Goal: Information Seeking & Learning: Learn about a topic

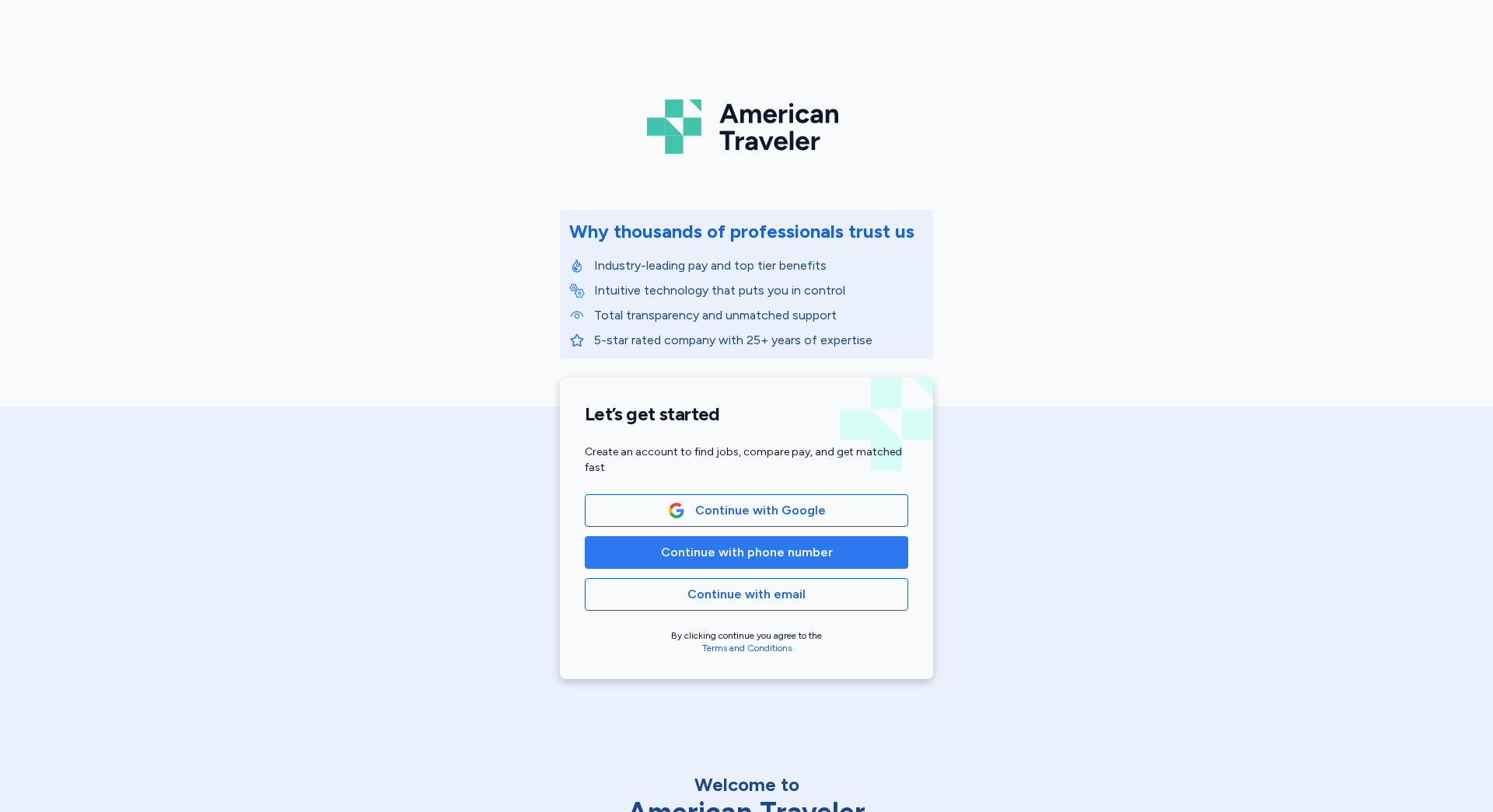
click at [774, 552] on span "Continue with phone number" at bounding box center [747, 552] width 172 height 19
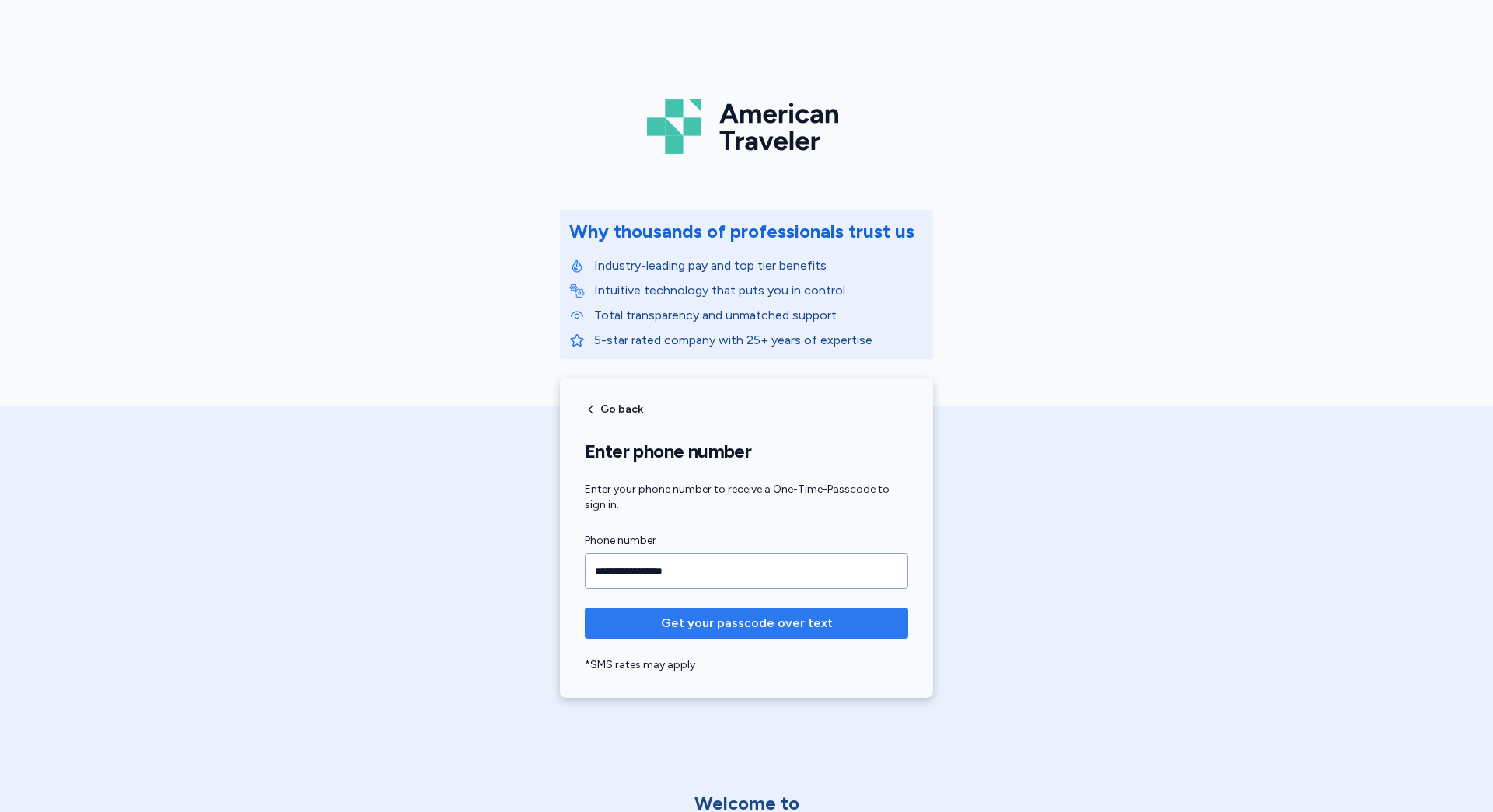
type input "**********"
click at [764, 625] on span "Get your passcode over text" at bounding box center [747, 623] width 172 height 19
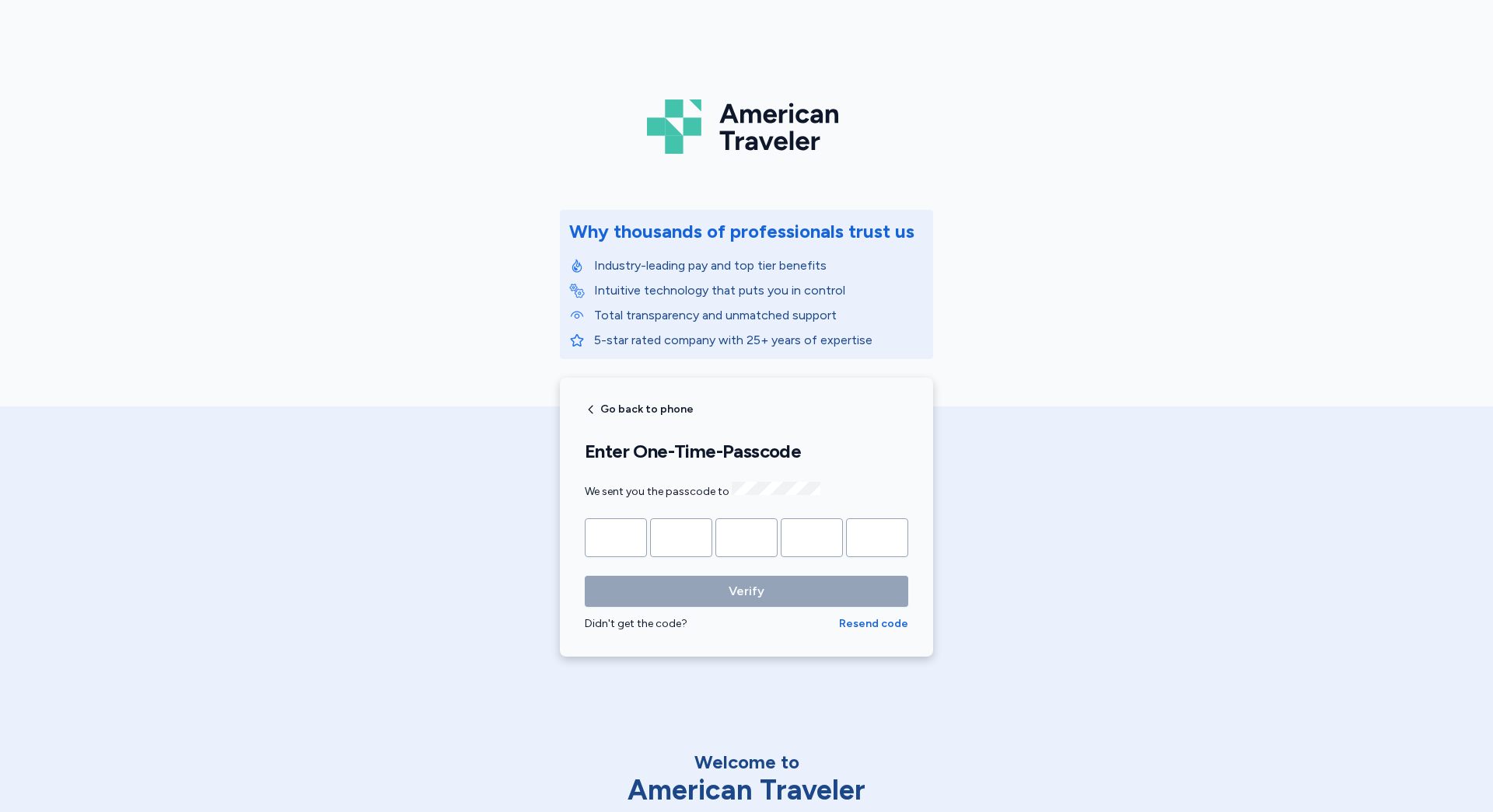
type input "*"
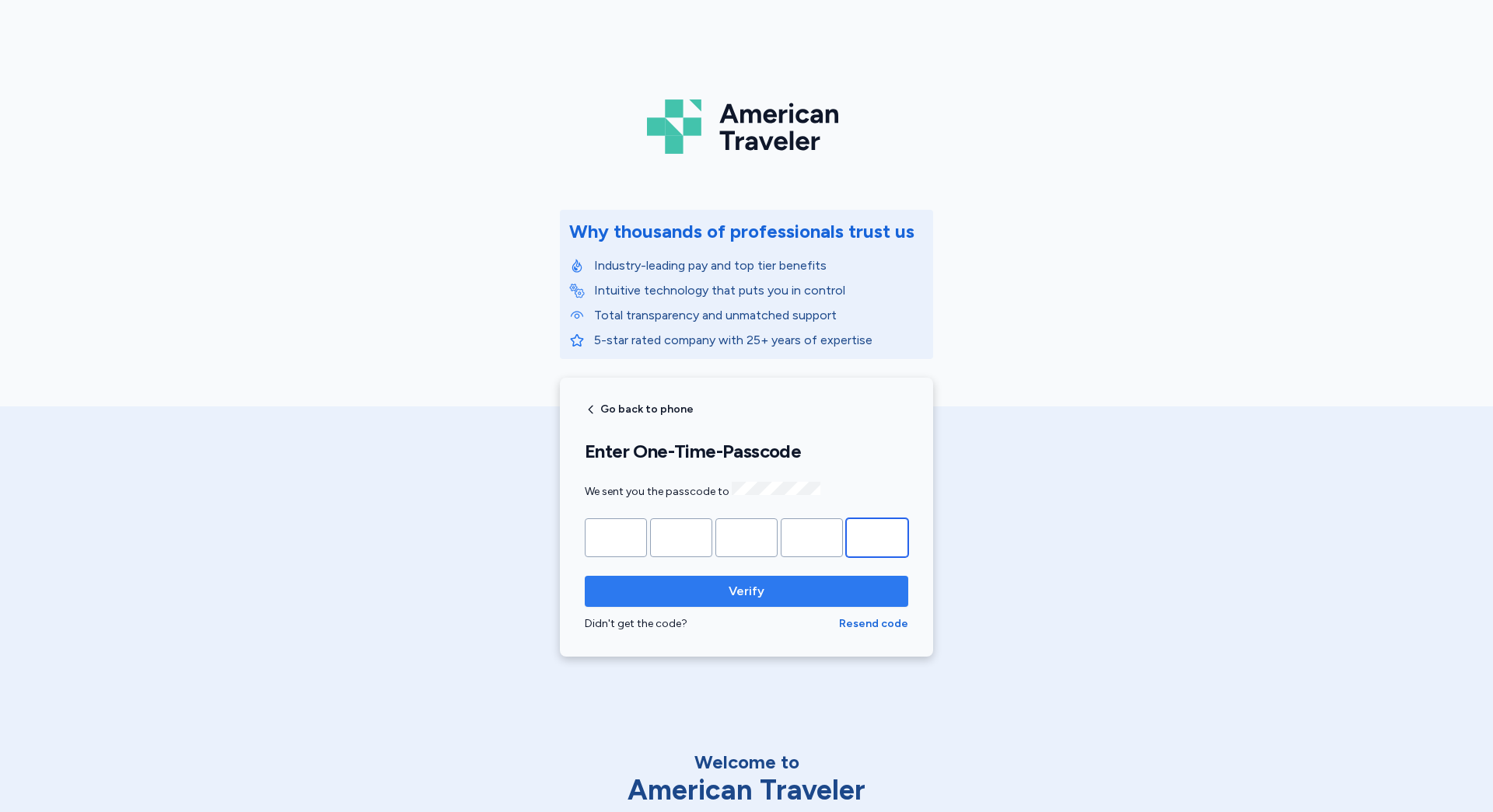
type input "*"
click at [744, 592] on span "Verify" at bounding box center [746, 592] width 36 height 19
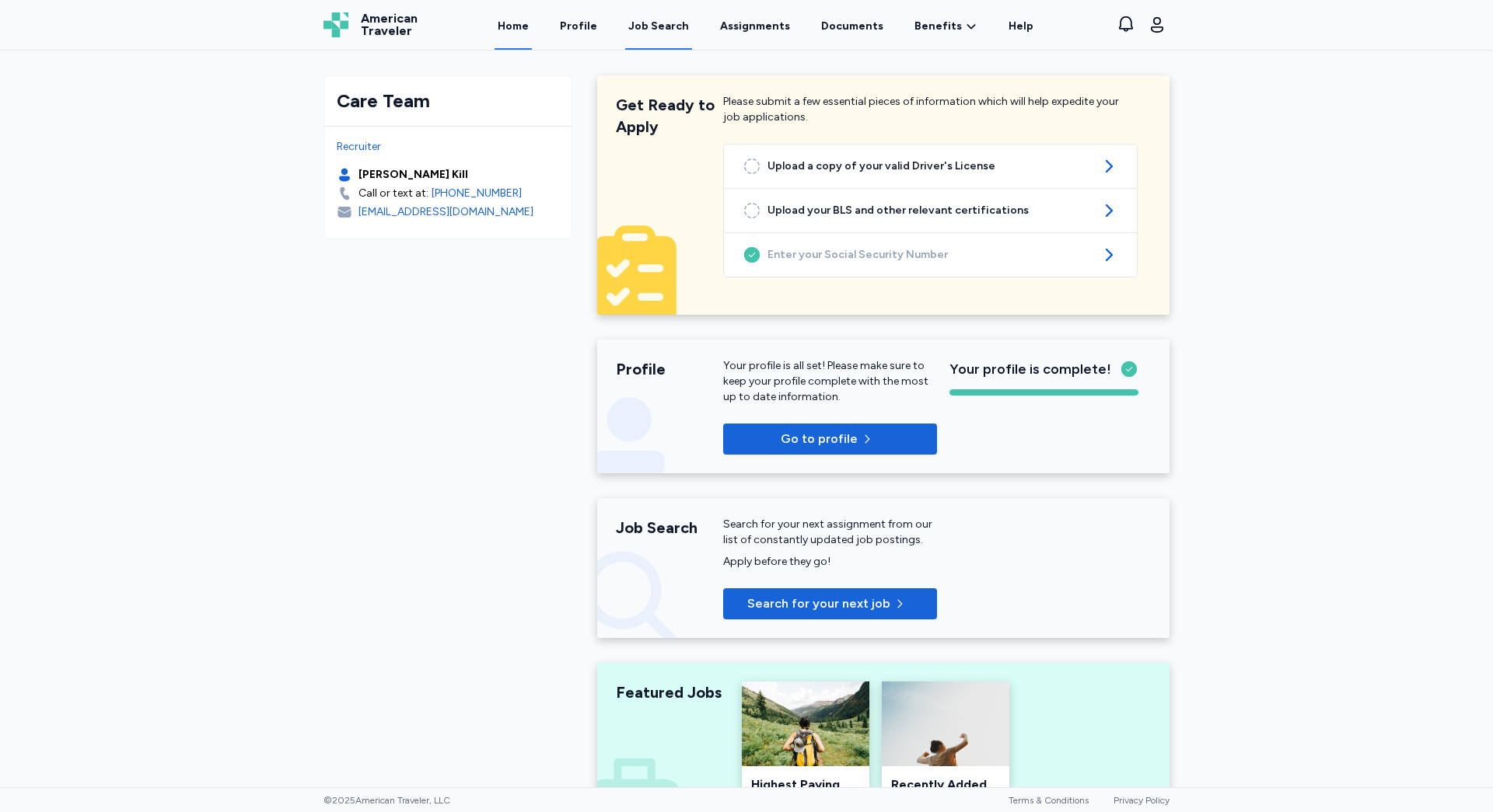
click at [662, 30] on div "Job Search" at bounding box center [659, 26] width 61 height 15
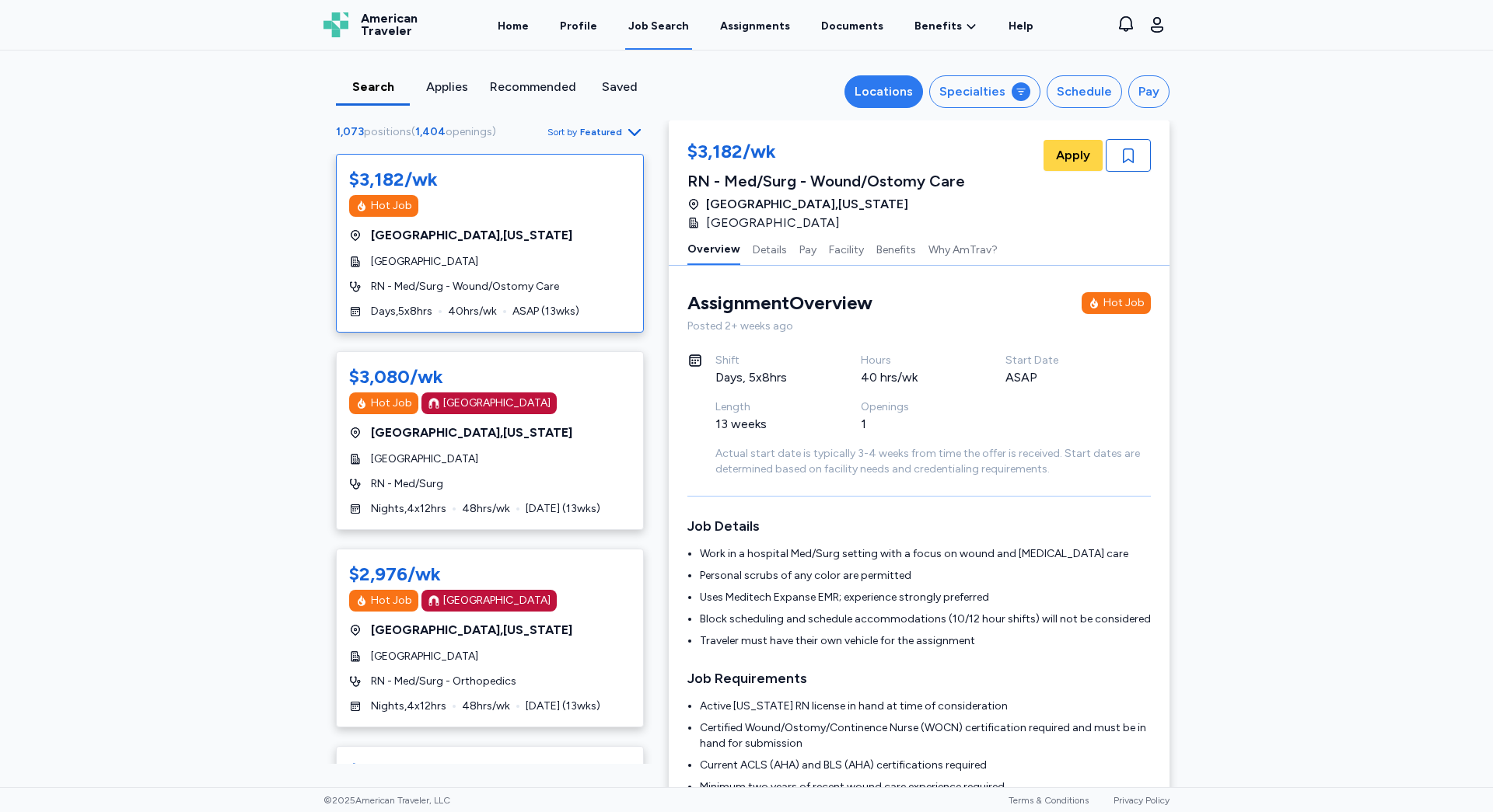
click at [903, 85] on div "Locations" at bounding box center [883, 91] width 58 height 19
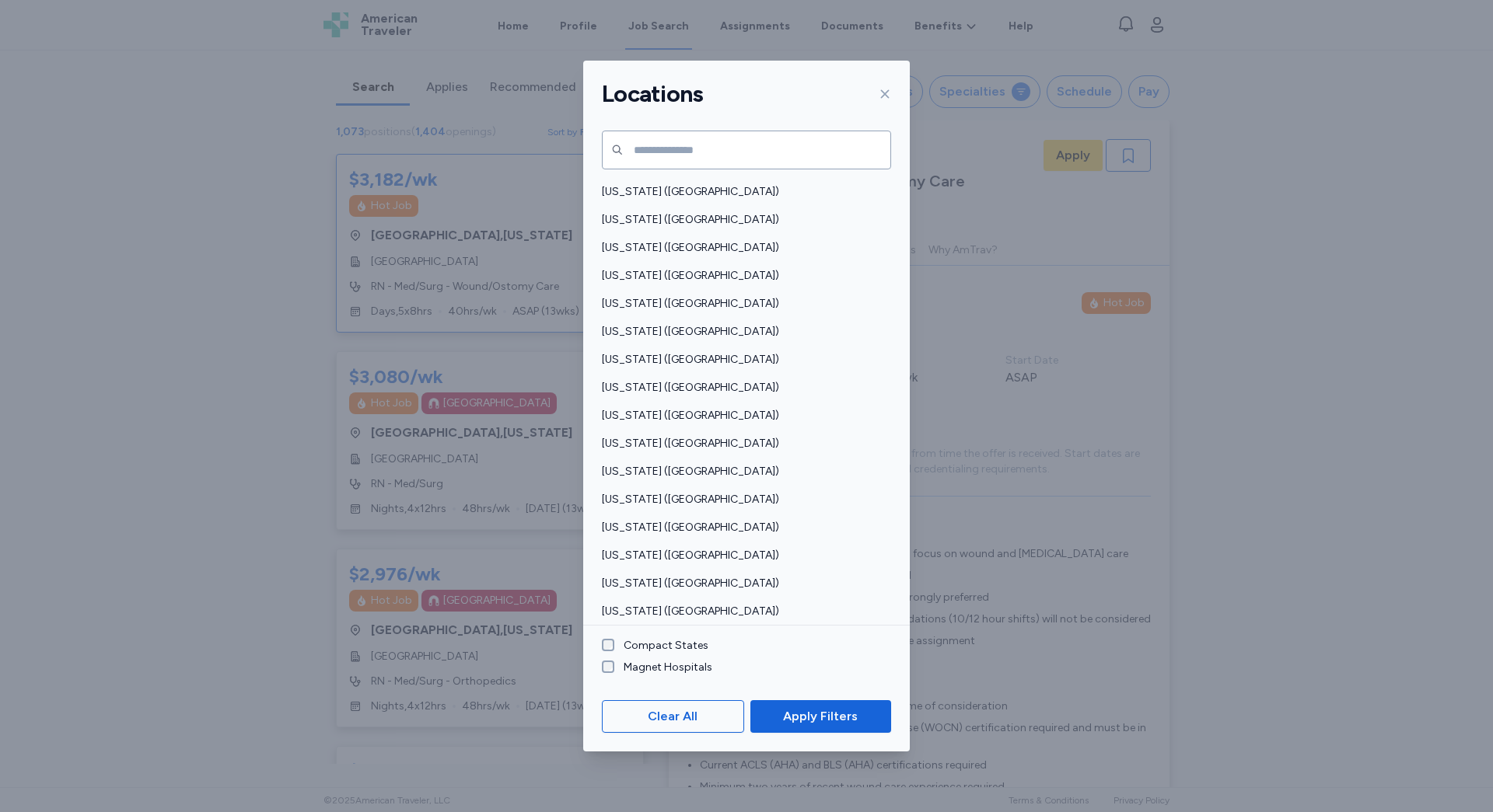
scroll to position [978, 0]
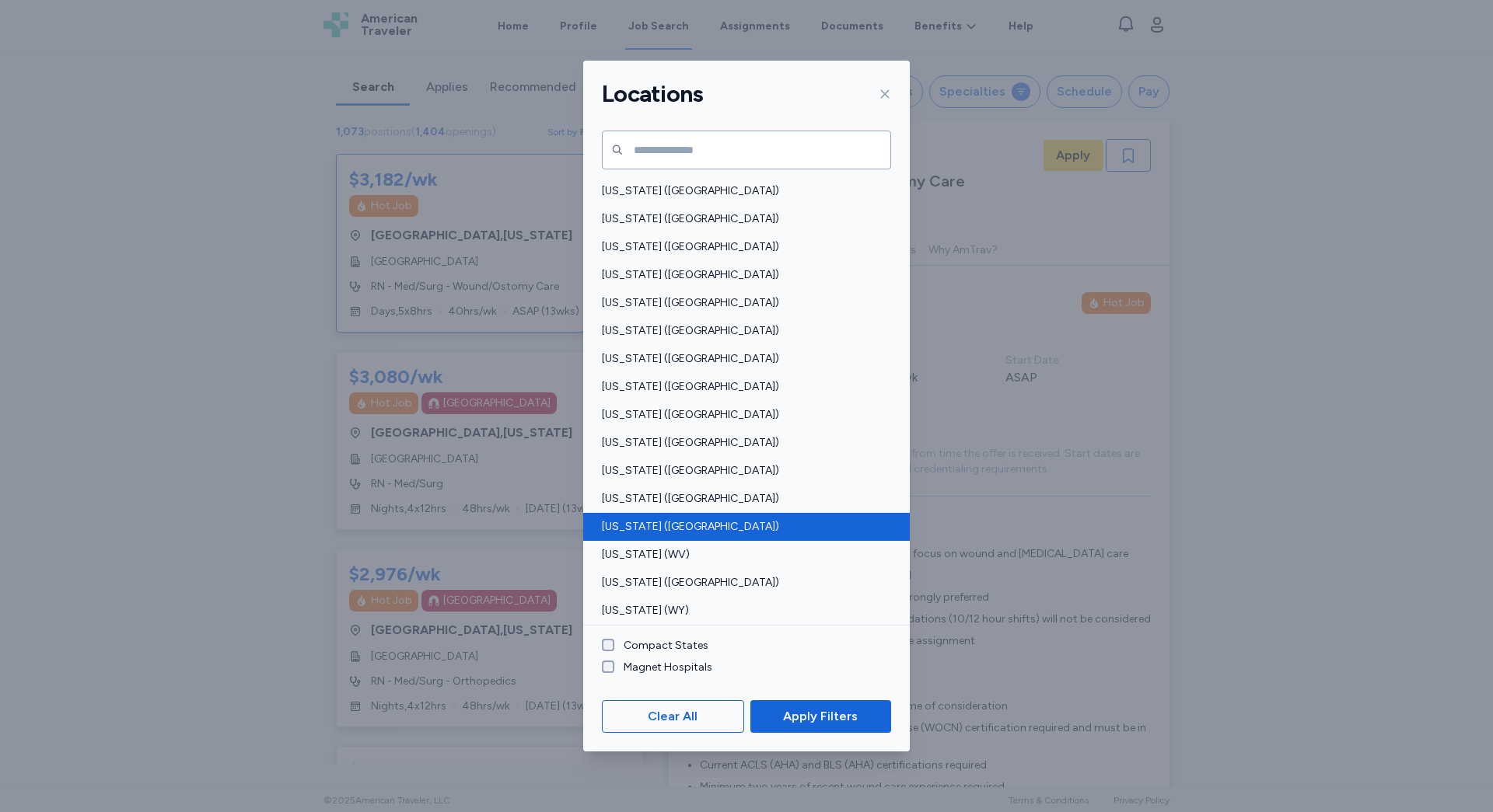
click at [646, 533] on span "[US_STATE] ([GEOGRAPHIC_DATA])" at bounding box center [742, 526] width 280 height 15
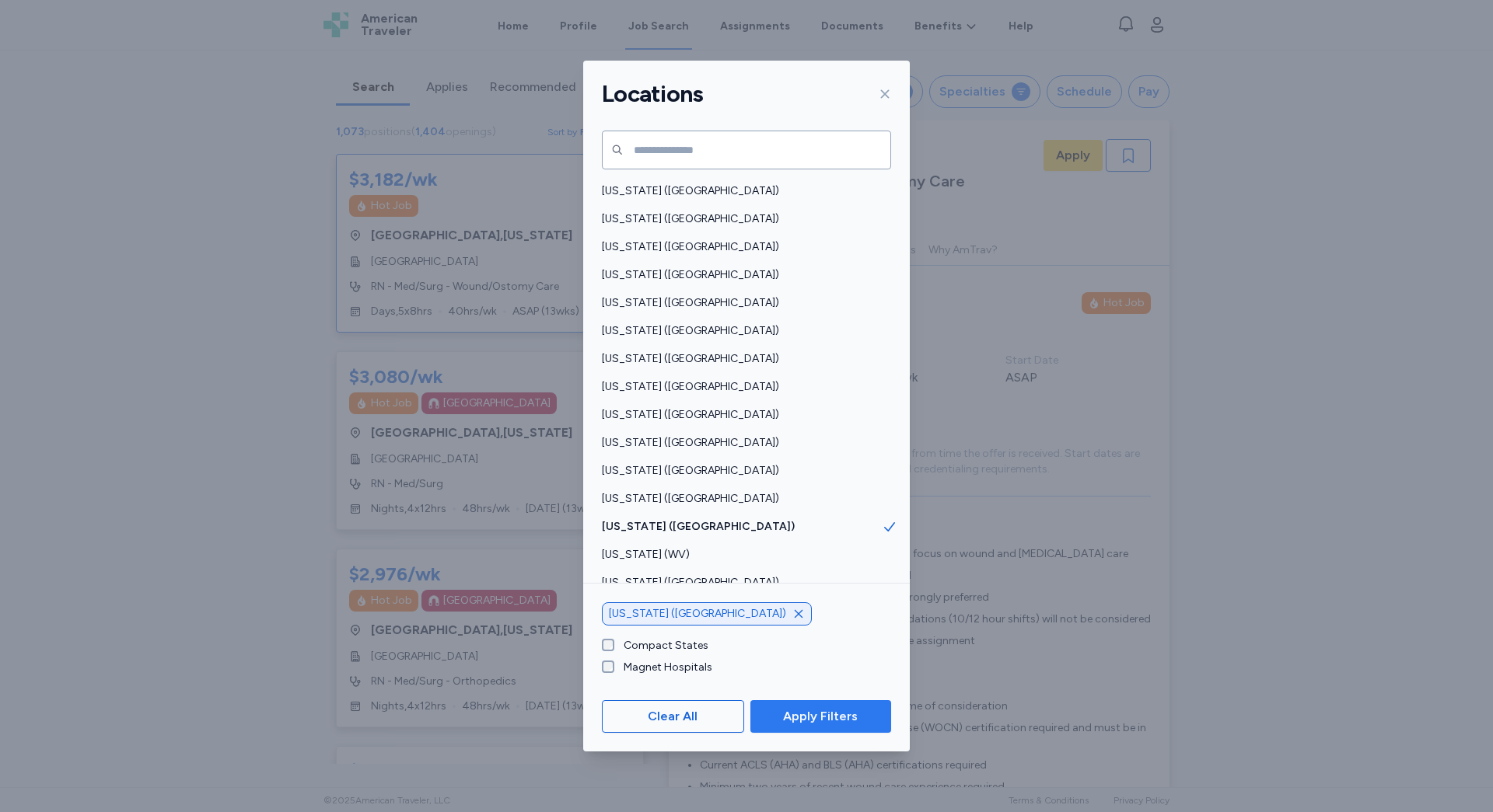
click at [809, 720] on span "Apply Filters" at bounding box center [820, 717] width 75 height 19
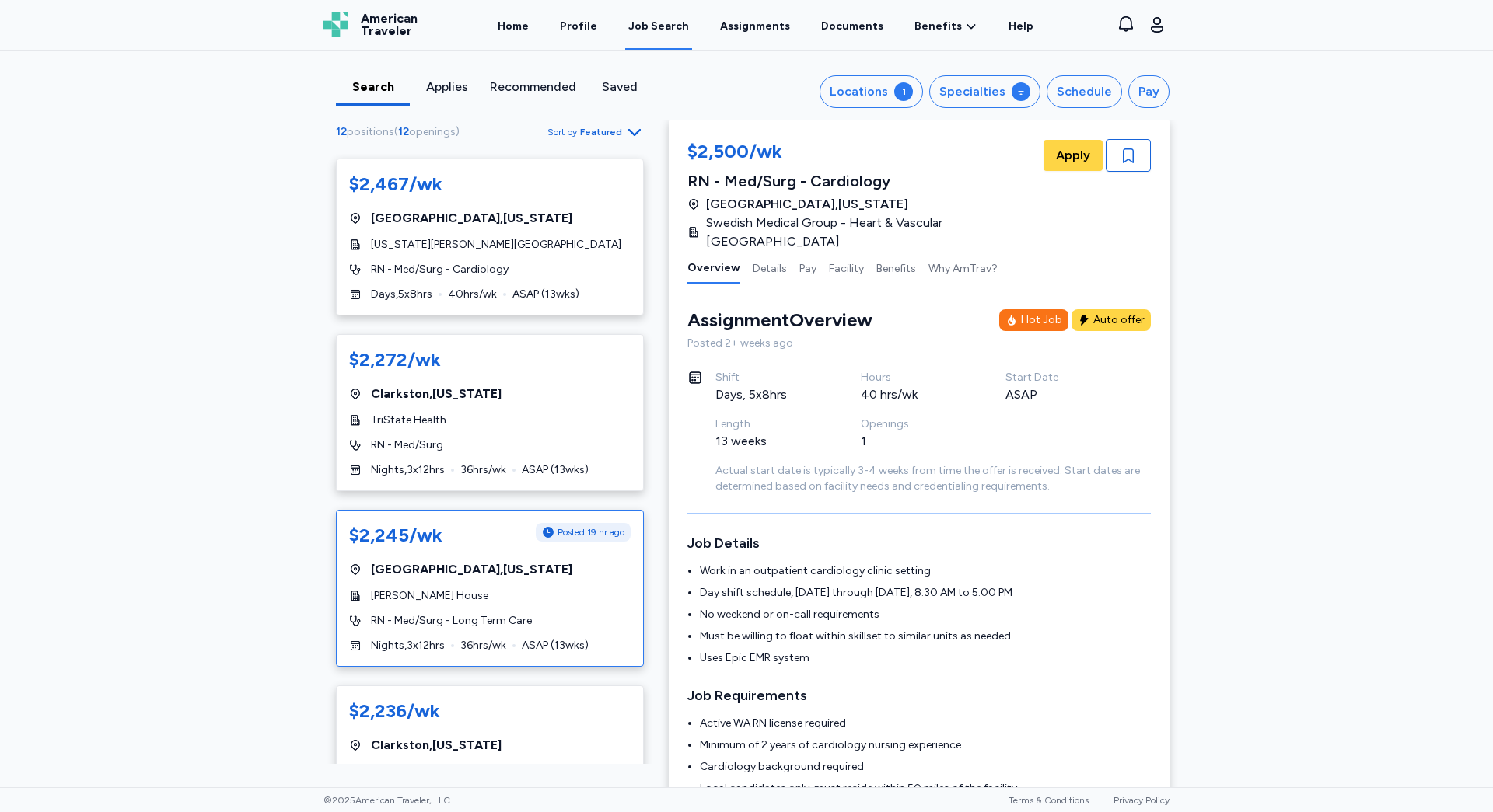
scroll to position [855, 0]
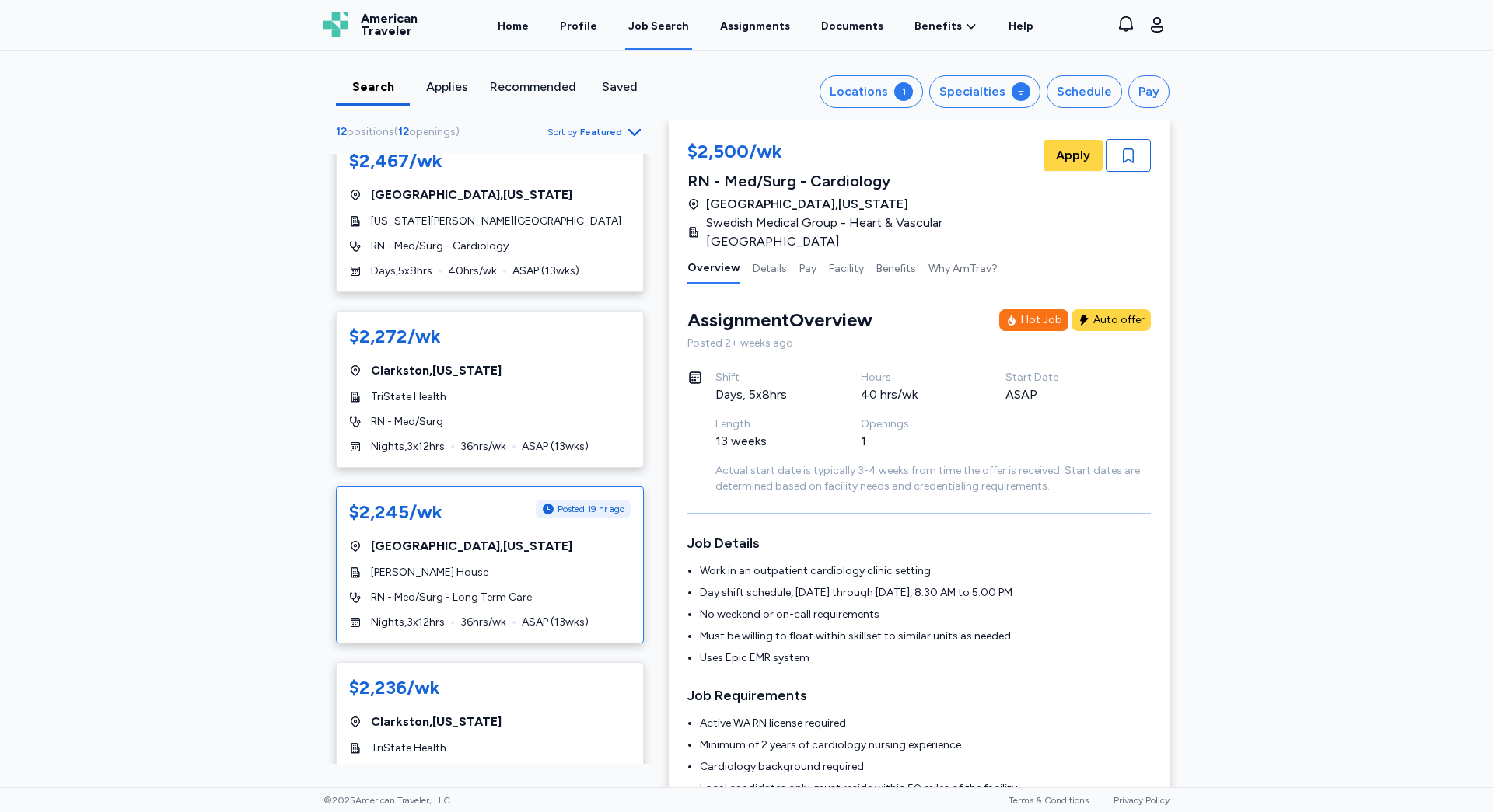
click at [441, 597] on div "$2,245/wk Posted 19 hr ago [GEOGRAPHIC_DATA] , [US_STATE][GEOGRAPHIC_DATA][PERS…" at bounding box center [489, 565] width 308 height 157
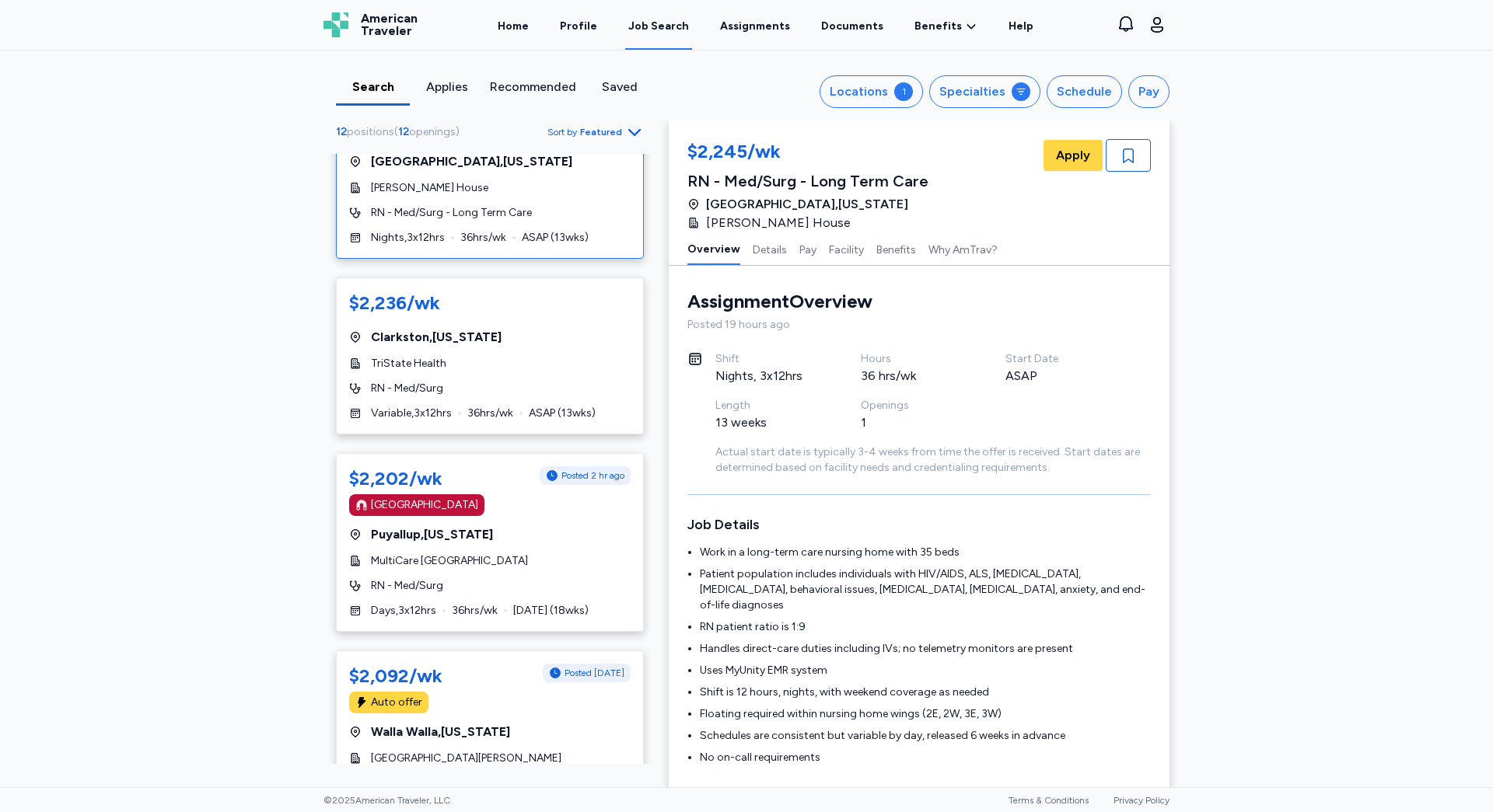
scroll to position [1244, 0]
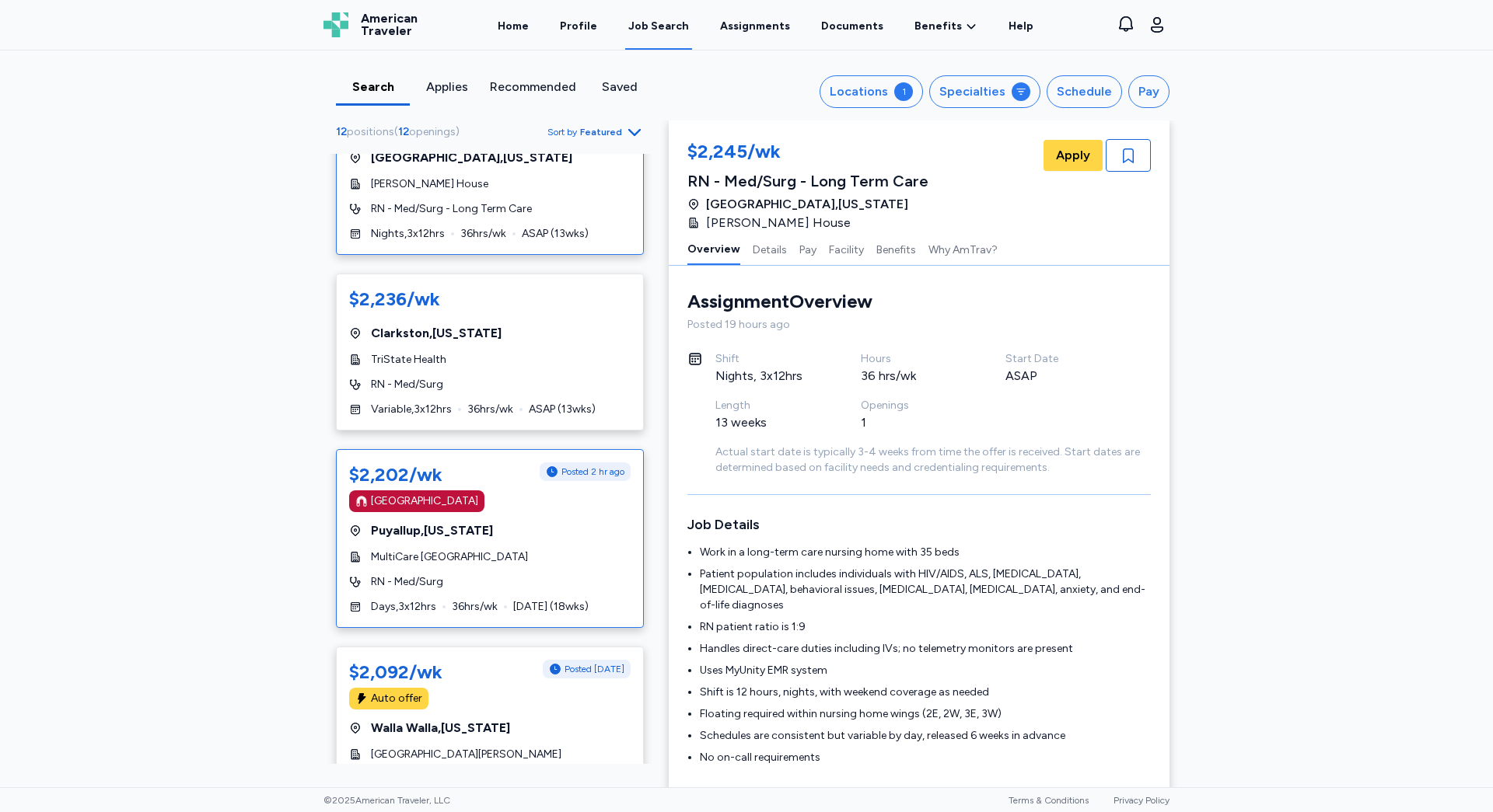
click at [472, 576] on div "$2,202/wk Posted 2 hr ago [GEOGRAPHIC_DATA] [GEOGRAPHIC_DATA] , [US_STATE] Mult…" at bounding box center [489, 539] width 308 height 178
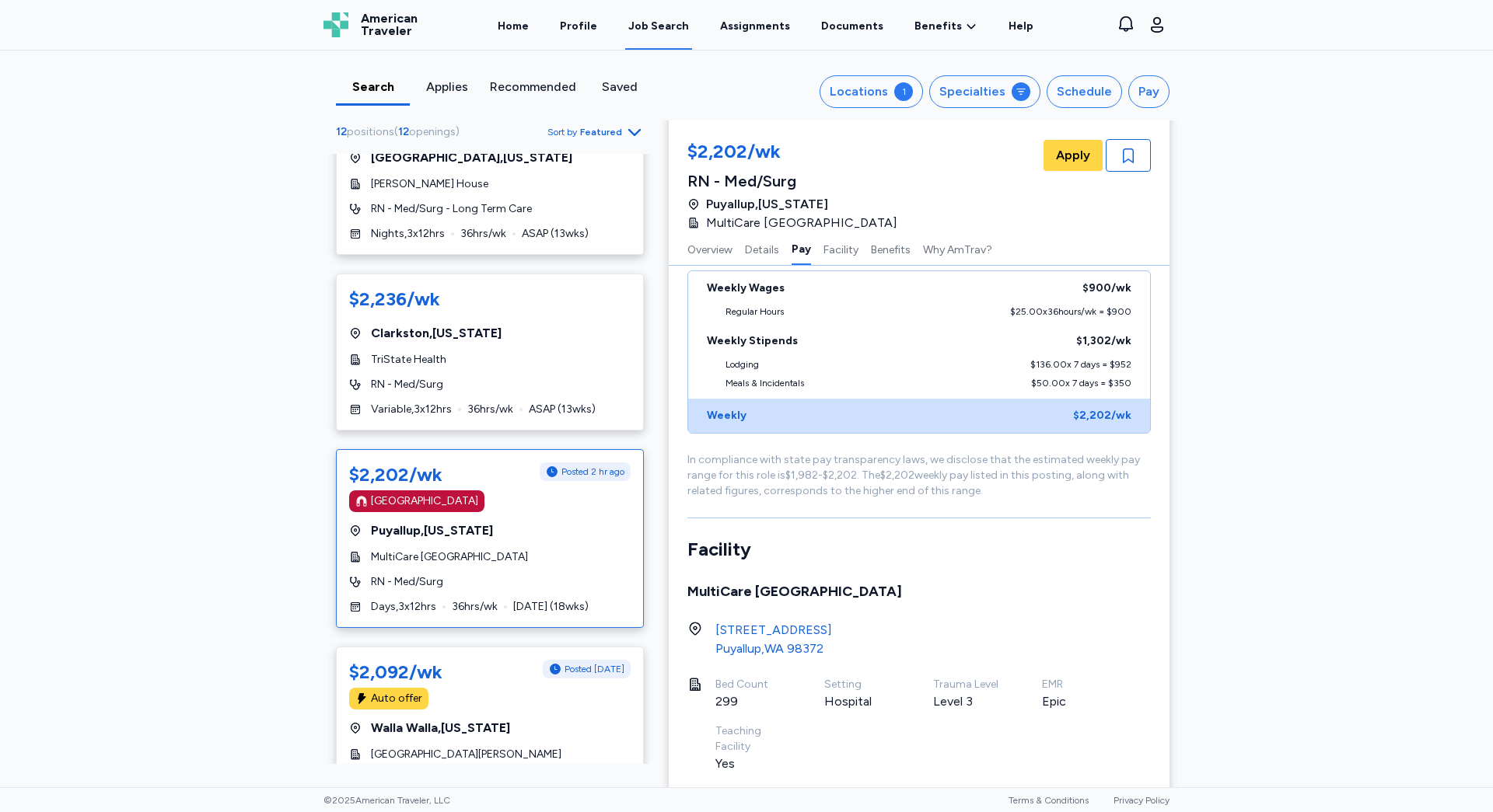
scroll to position [1287, 0]
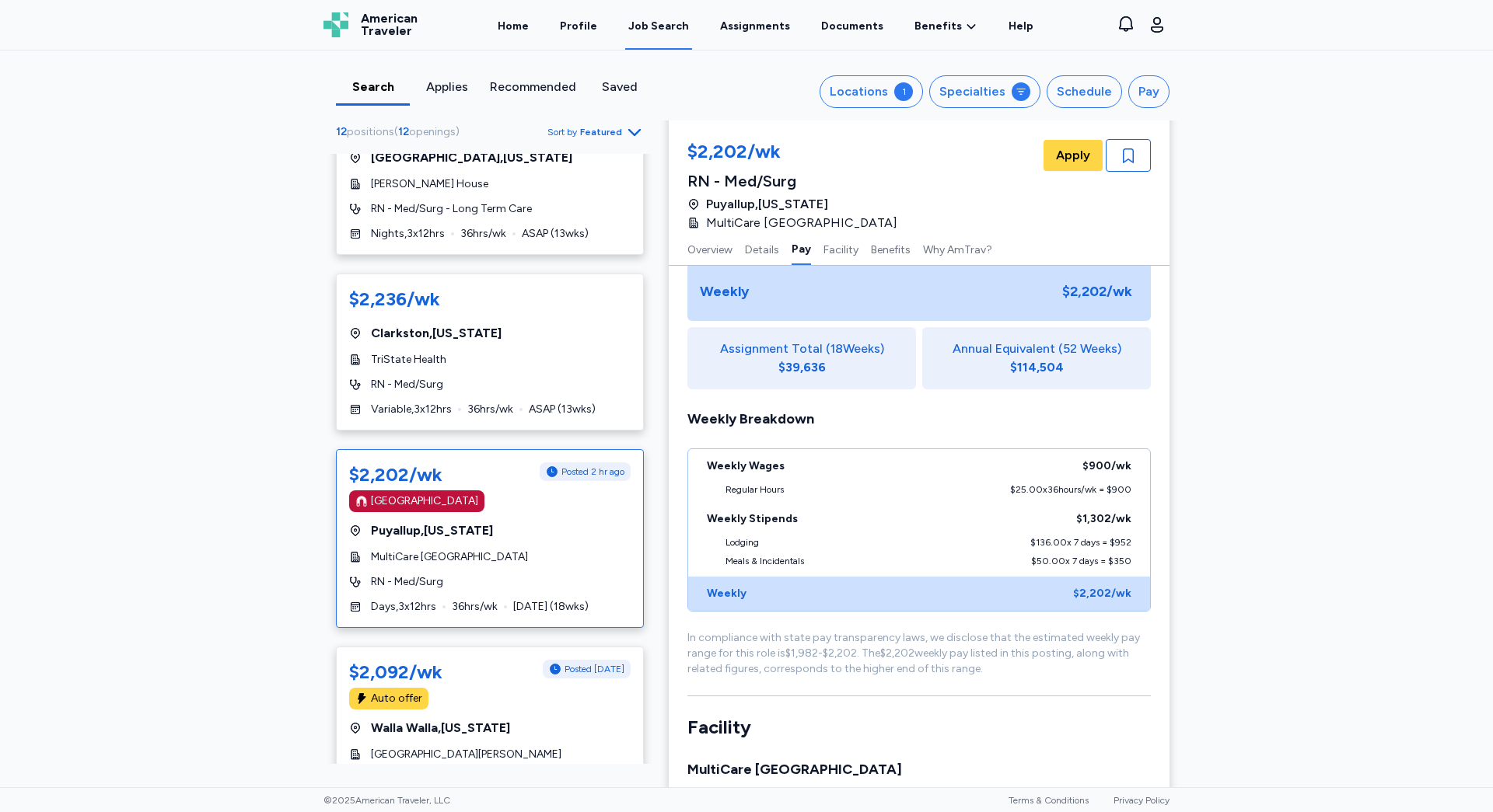
click at [1454, 512] on div "Search Applies Recommended Saved Locations 1 Specialties Schedule Pay 12 positi…" at bounding box center [746, 419] width 1493 height 737
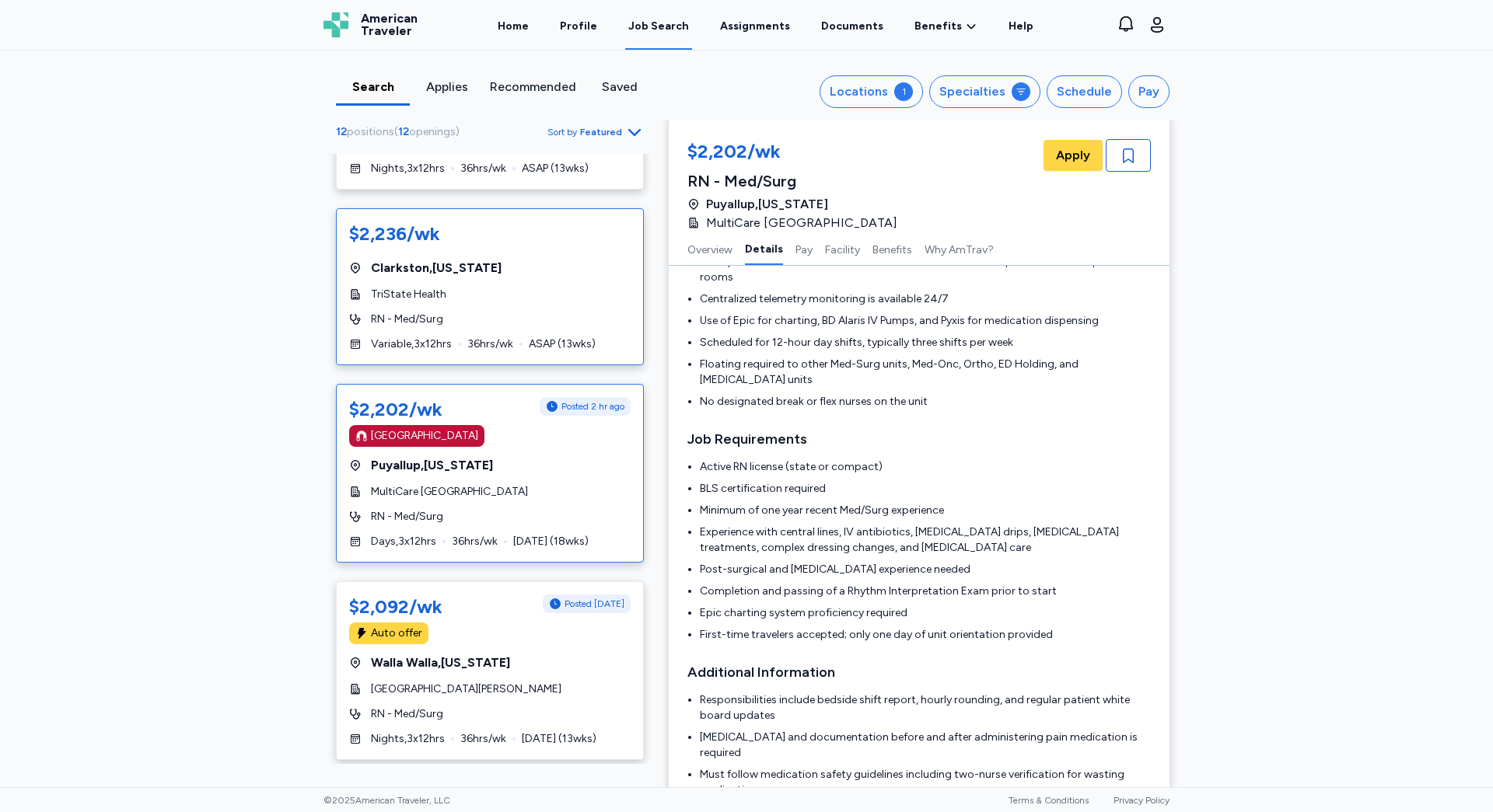
scroll to position [1314, 0]
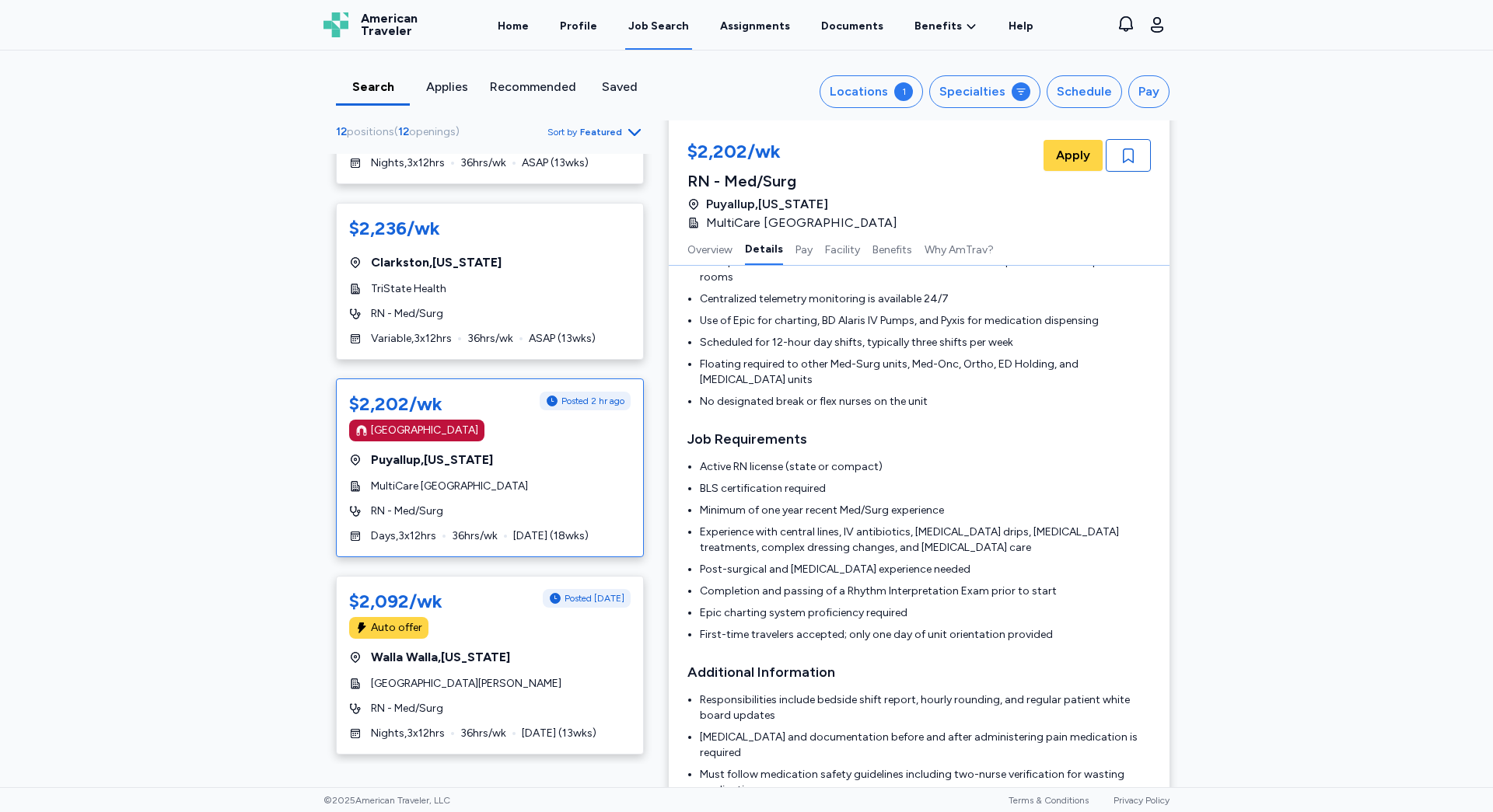
click at [450, 456] on div "$2,202/wk Posted 2 hr ago [GEOGRAPHIC_DATA] [GEOGRAPHIC_DATA] , [US_STATE] Mult…" at bounding box center [489, 468] width 308 height 178
click at [1045, 535] on ul "Active RN license (state or compact) BLS certification required Minimum of one …" at bounding box center [918, 551] width 463 height 184
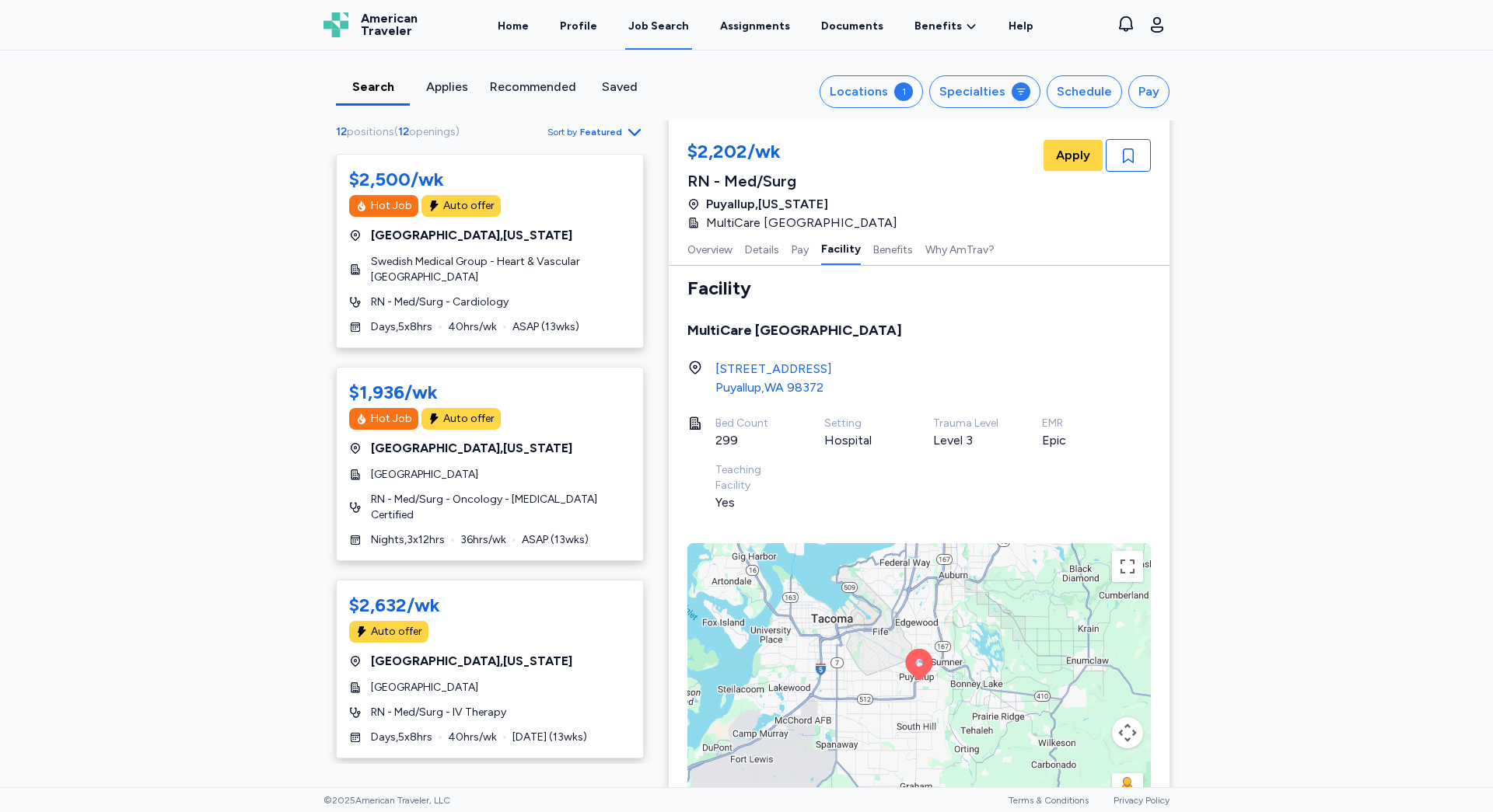
scroll to position [1788, 0]
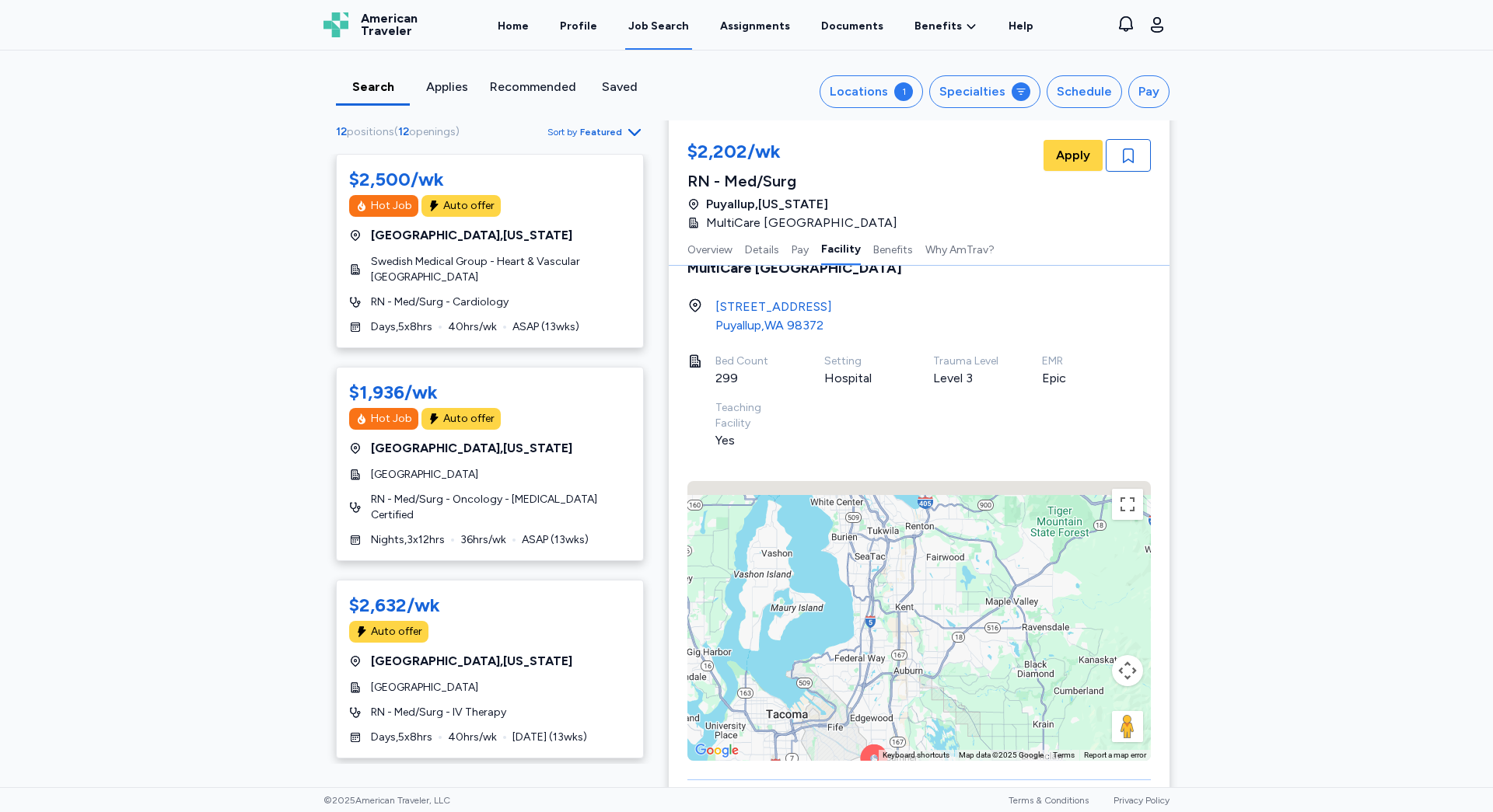
drag, startPoint x: 986, startPoint y: 578, endPoint x: 939, endPoint y: 749, distance: 177.3
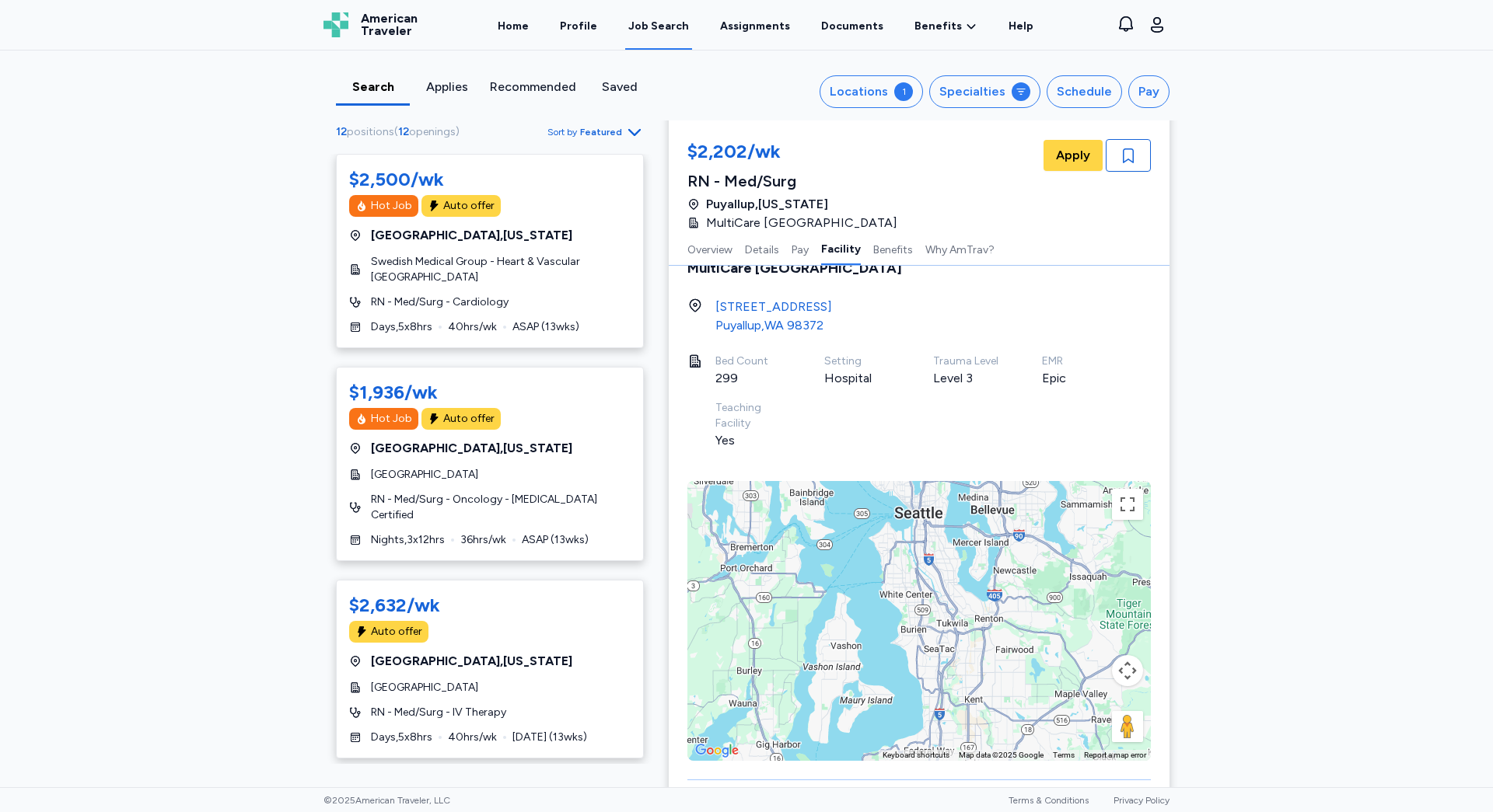
drag, startPoint x: 921, startPoint y: 577, endPoint x: 992, endPoint y: 676, distance: 121.8
click at [992, 676] on div "To activate drag with keyboard, press Alt + Enter. Once in keyboard drag state,…" at bounding box center [918, 621] width 463 height 280
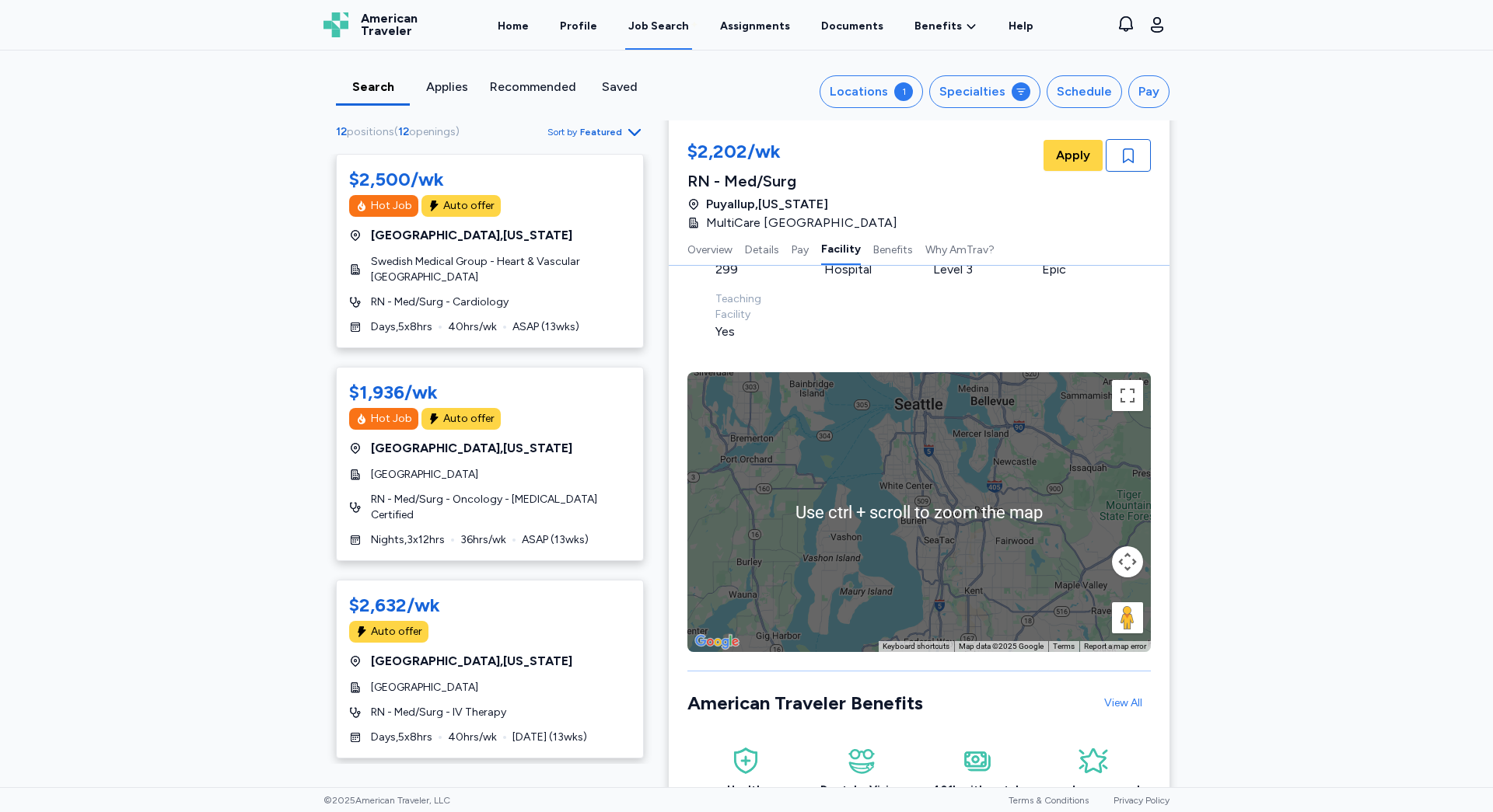
scroll to position [1943, 0]
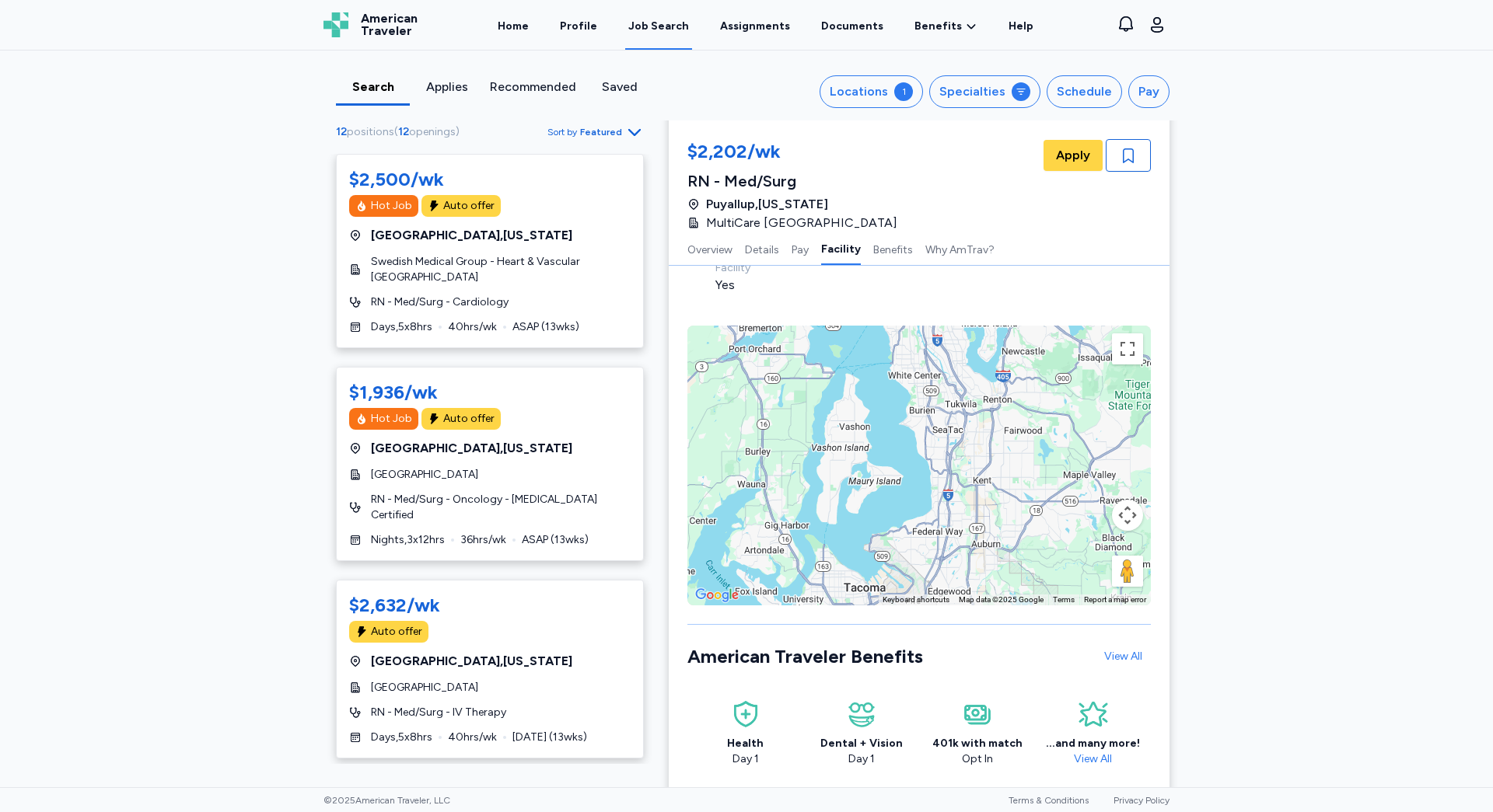
drag, startPoint x: 943, startPoint y: 474, endPoint x: 943, endPoint y: 454, distance: 20.0
click at [943, 454] on div "To activate drag with keyboard, press Alt + Enter. Once in keyboard drag state,…" at bounding box center [918, 466] width 463 height 280
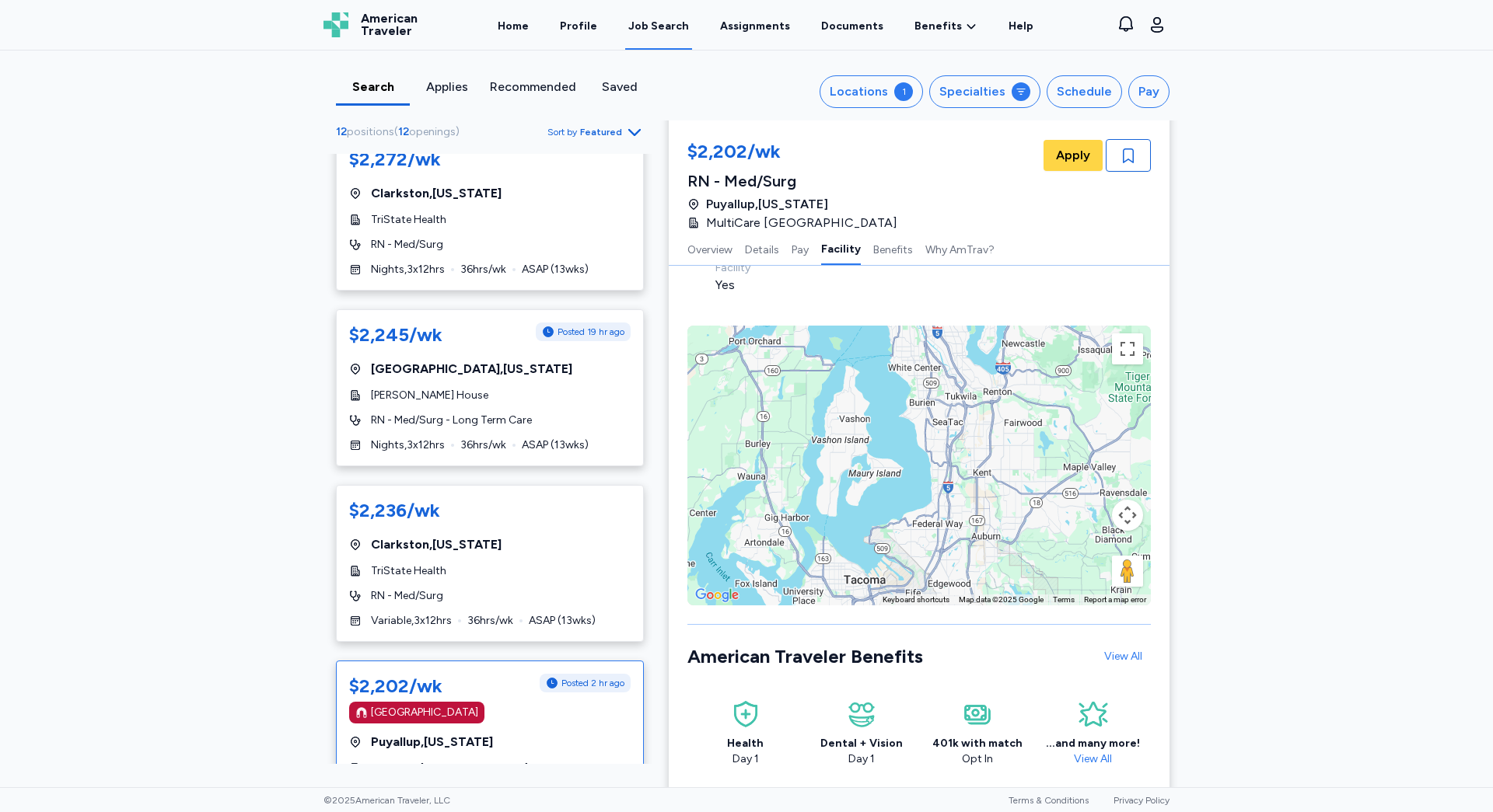
scroll to position [1089, 0]
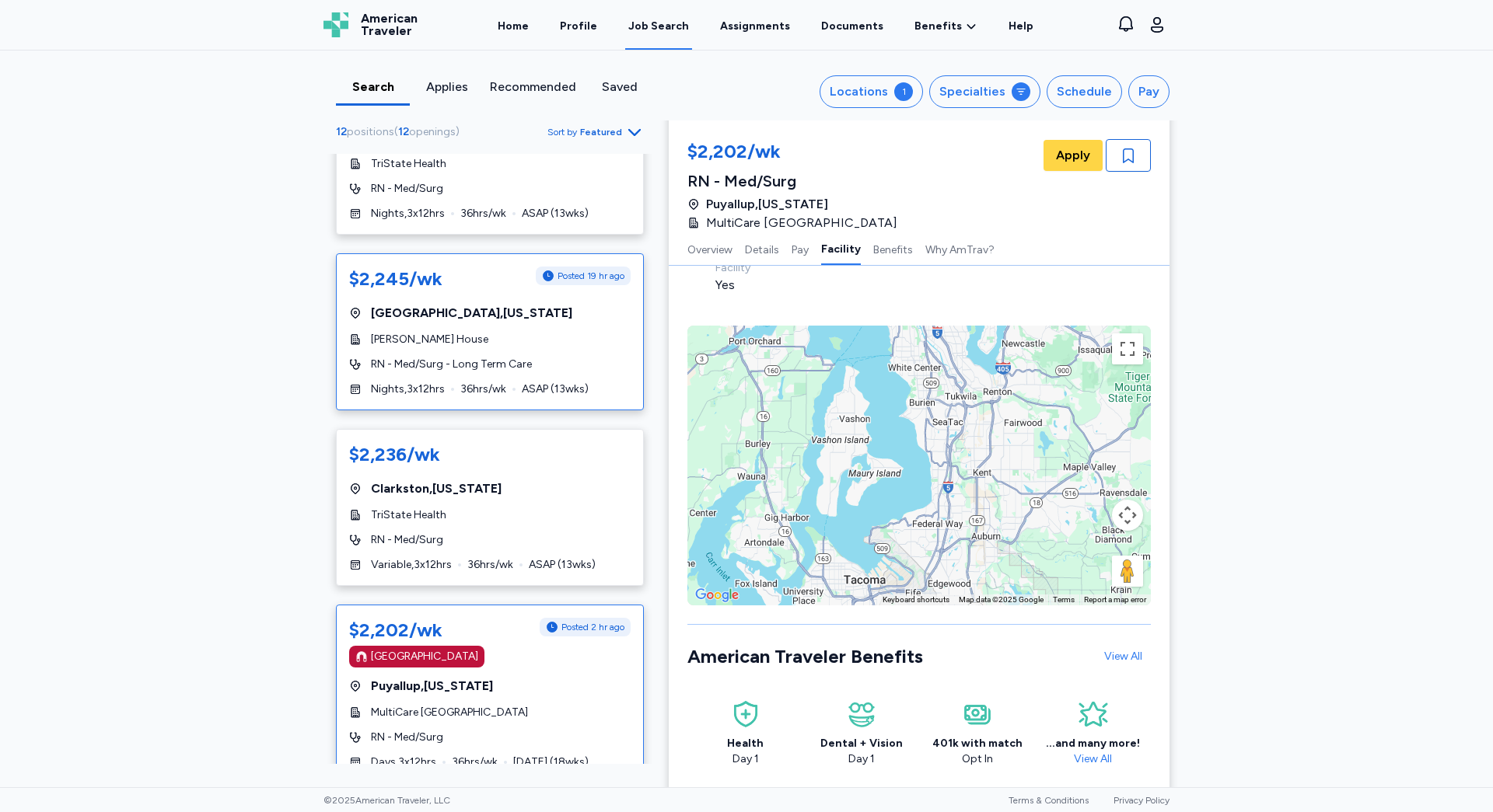
click at [522, 332] on div "[PERSON_NAME] House" at bounding box center [489, 339] width 281 height 15
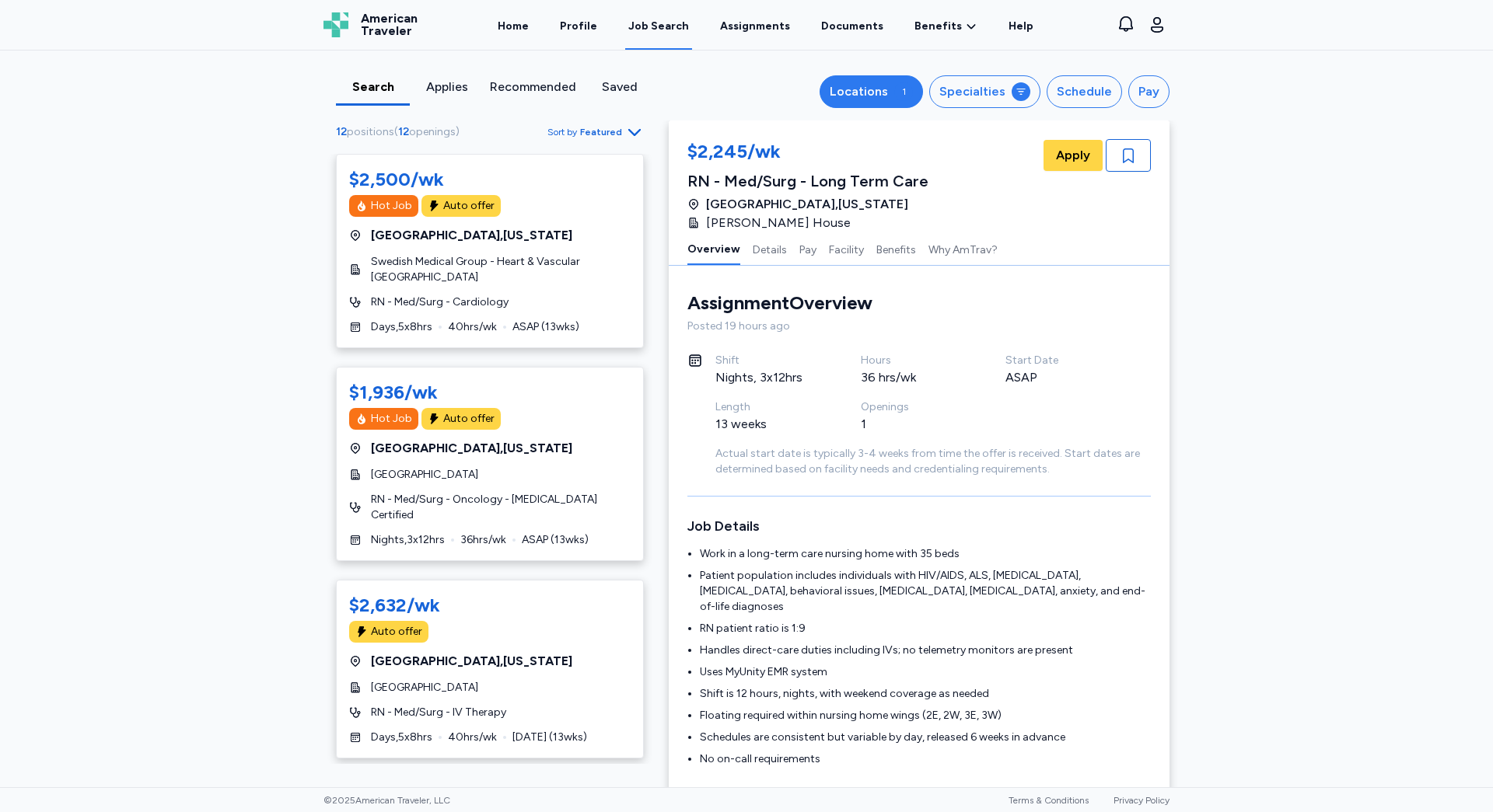
click at [897, 98] on button "Locations 1" at bounding box center [871, 92] width 104 height 33
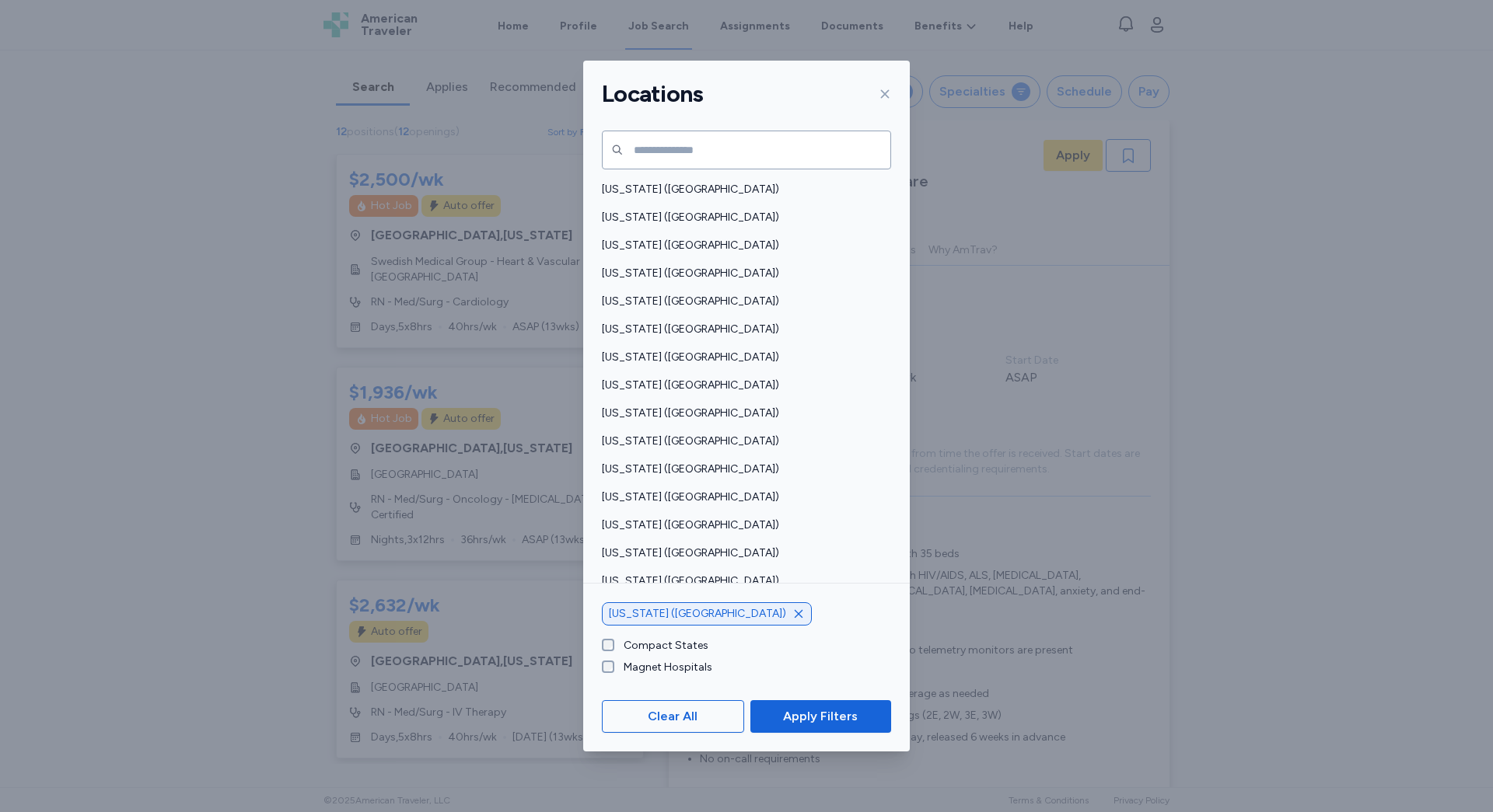
scroll to position [1020, 0]
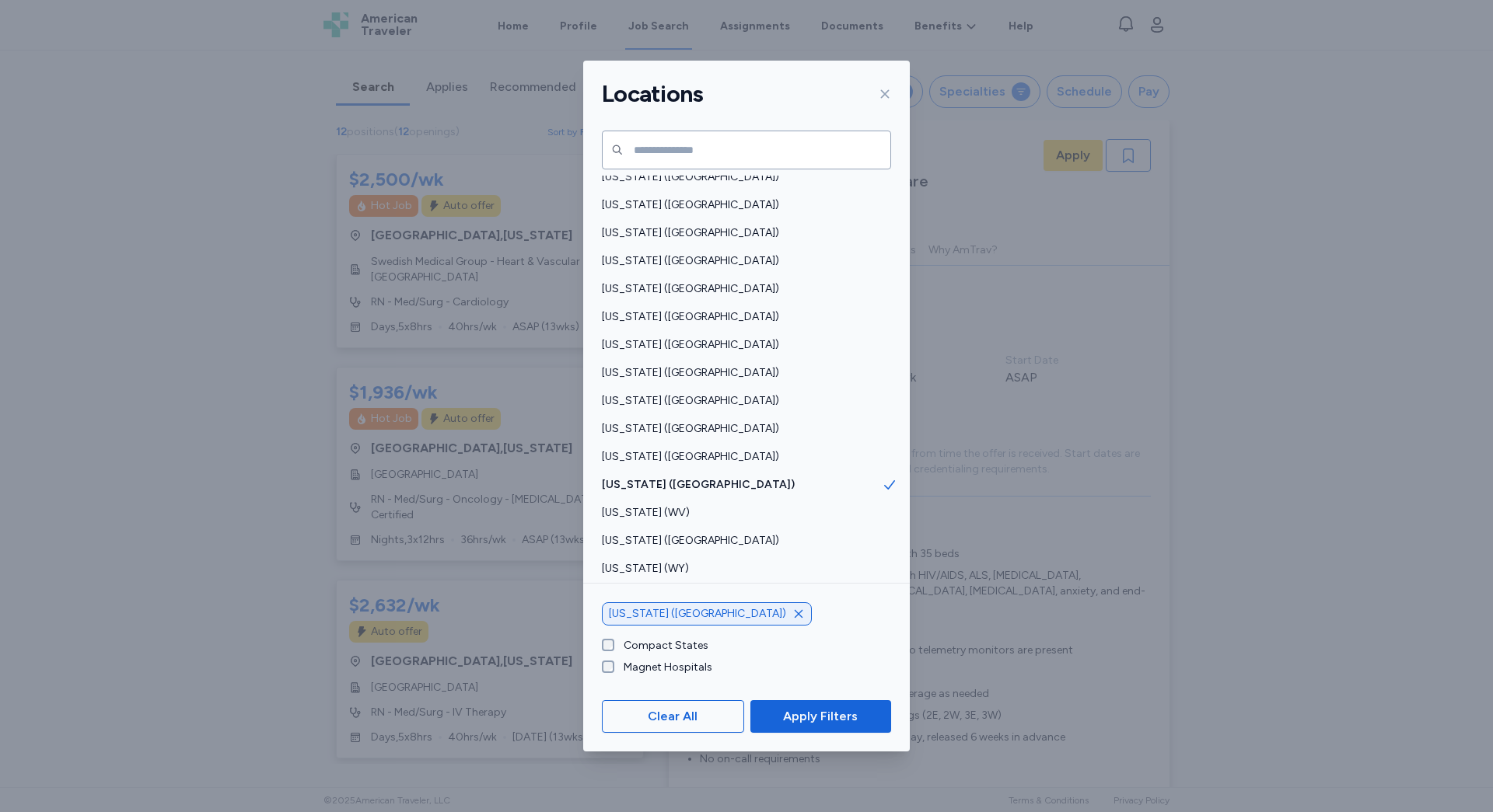
click at [792, 613] on icon "button" at bounding box center [799, 614] width 12 height 12
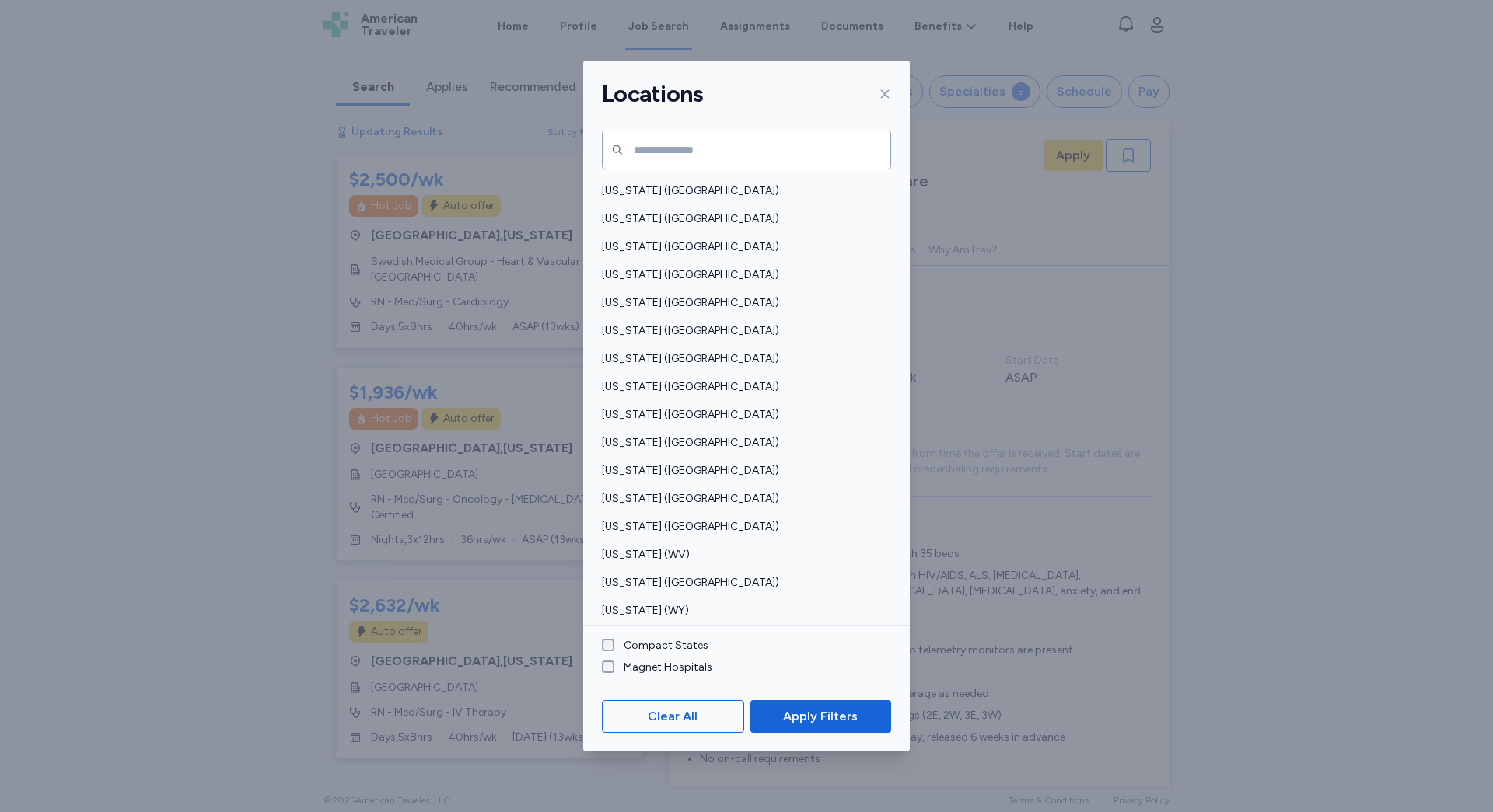
scroll to position [278, 0]
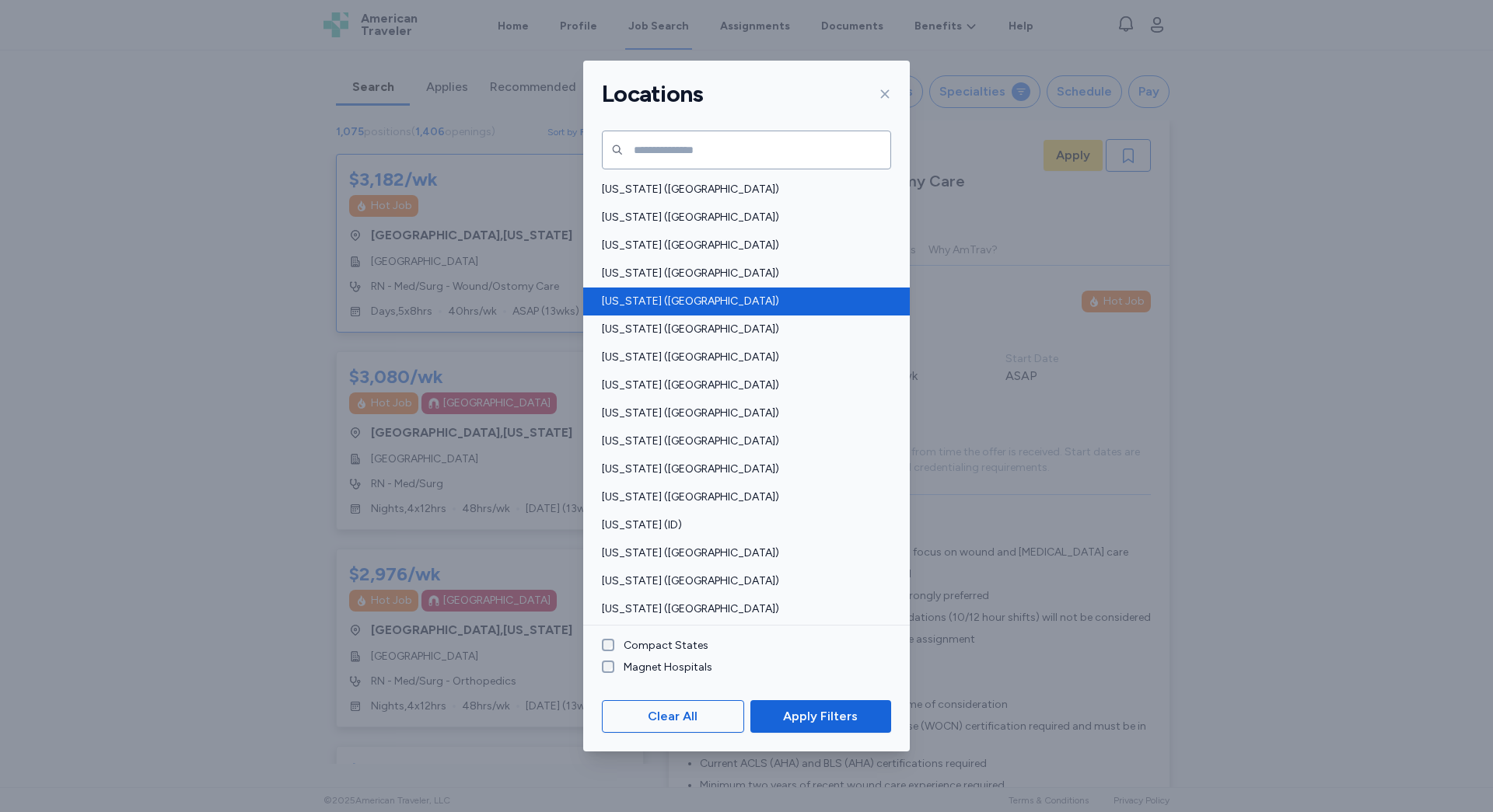
click at [659, 307] on span "[US_STATE] ([GEOGRAPHIC_DATA])" at bounding box center [742, 301] width 280 height 15
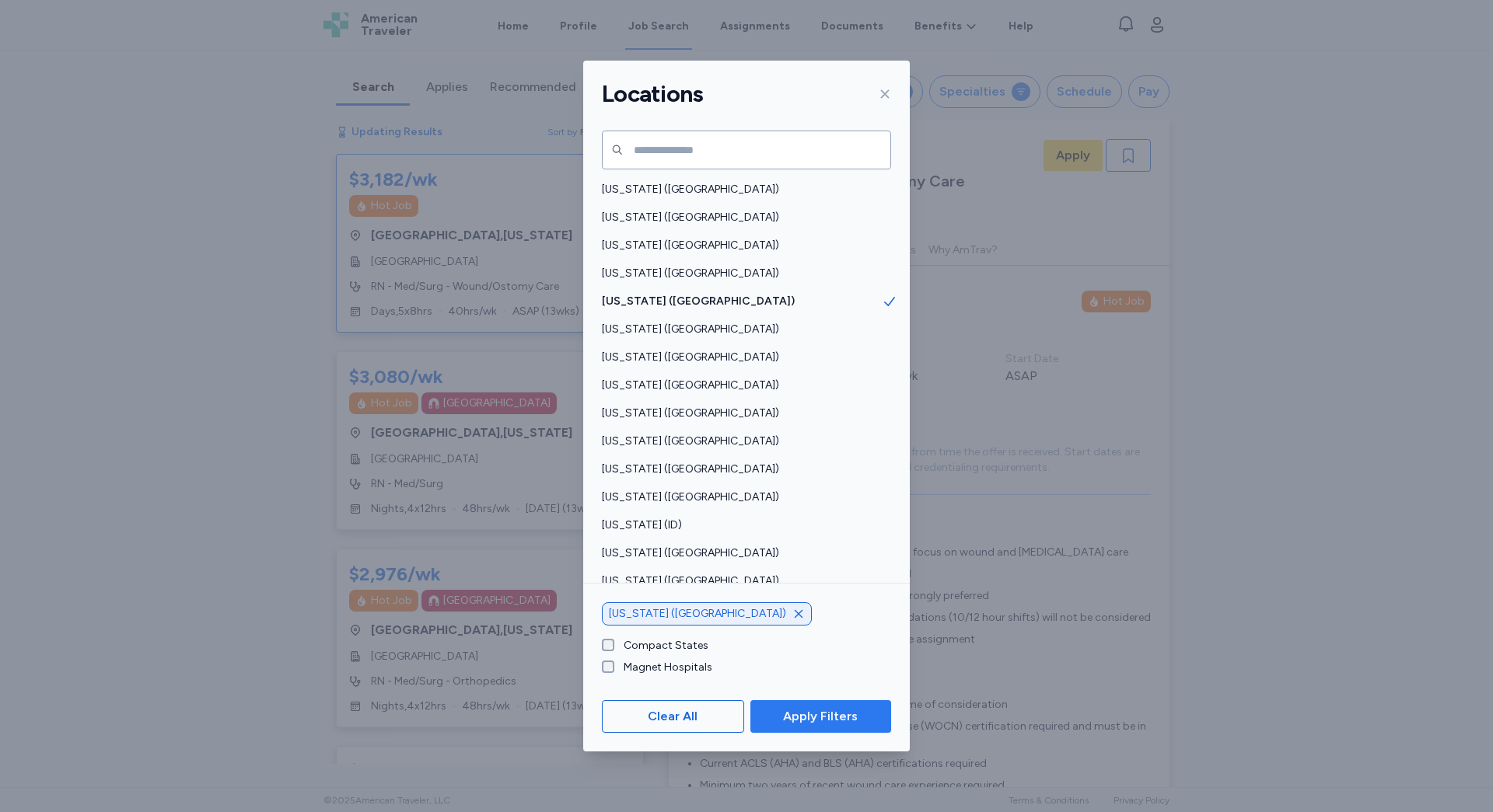
click at [836, 714] on span "Apply Filters" at bounding box center [820, 717] width 75 height 19
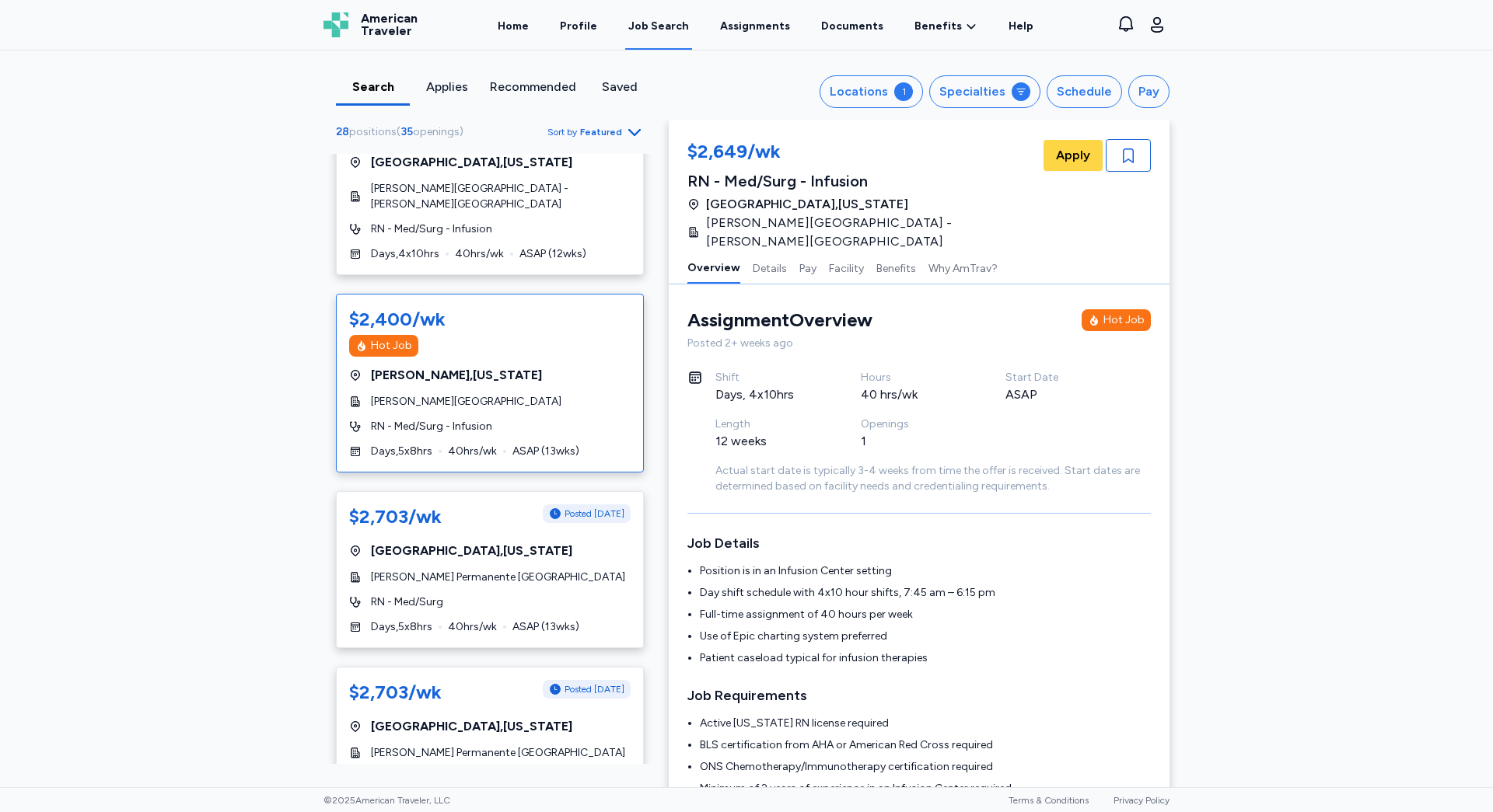
scroll to position [311, 0]
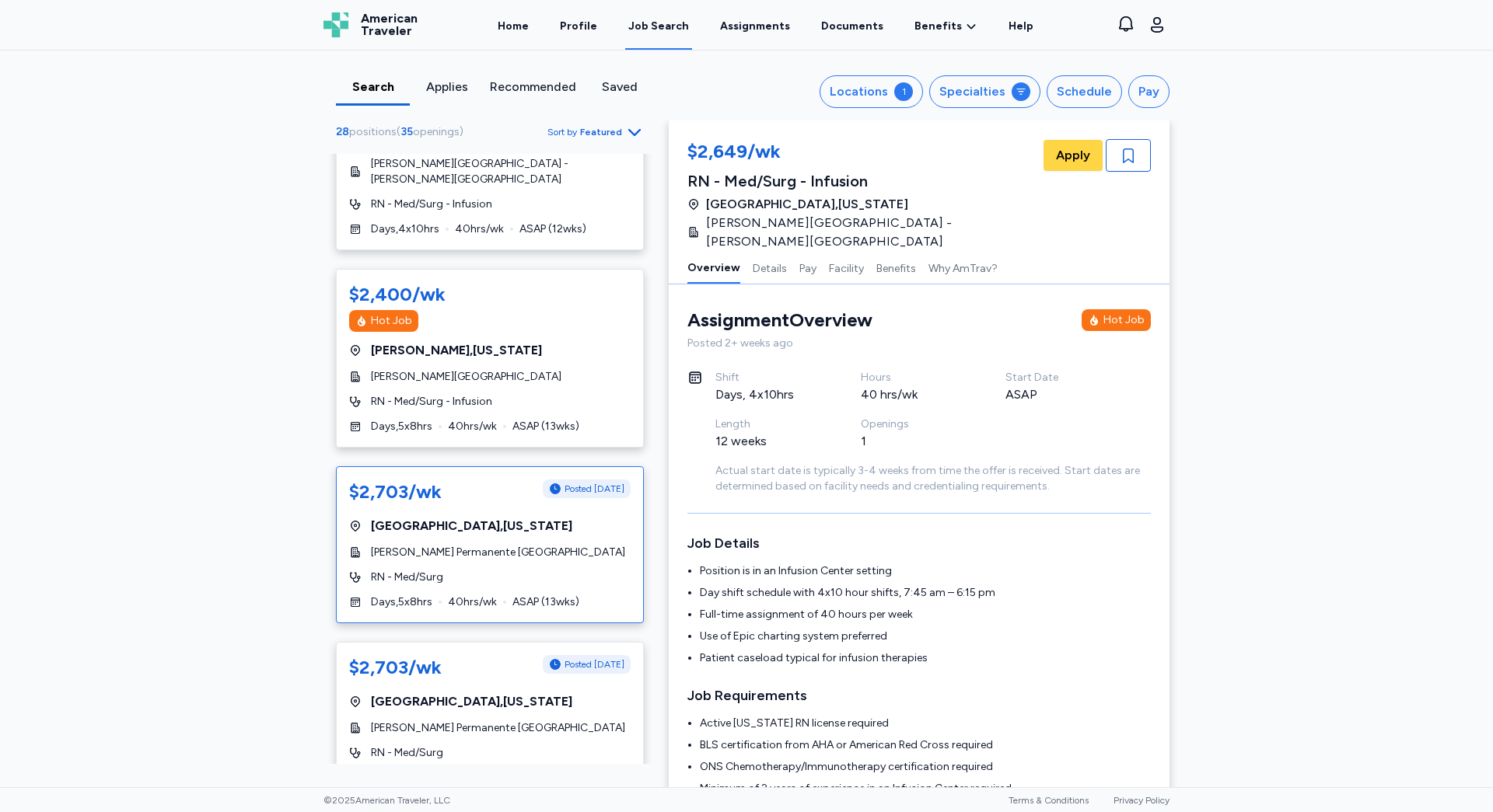
click at [513, 586] on div "$2,703/wk Posted [DATE] [GEOGRAPHIC_DATA] , [US_STATE] [PERSON_NAME] Permanente…" at bounding box center [489, 545] width 308 height 157
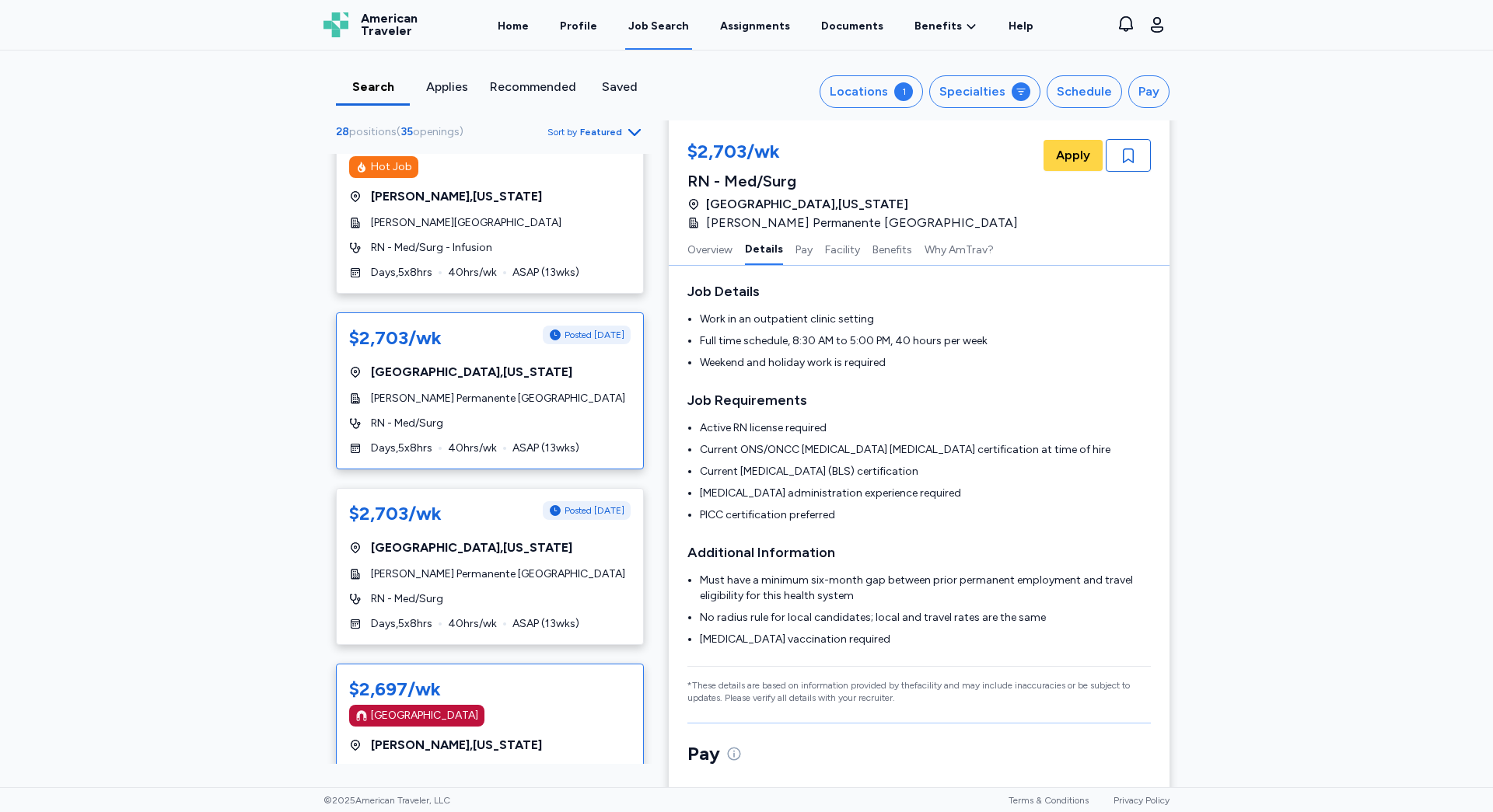
scroll to position [467, 0]
click at [519, 632] on div "$2,703/wk Posted [DATE] [GEOGRAPHIC_DATA] , [US_STATE] [PERSON_NAME] Permanente…" at bounding box center [489, 565] width 308 height 157
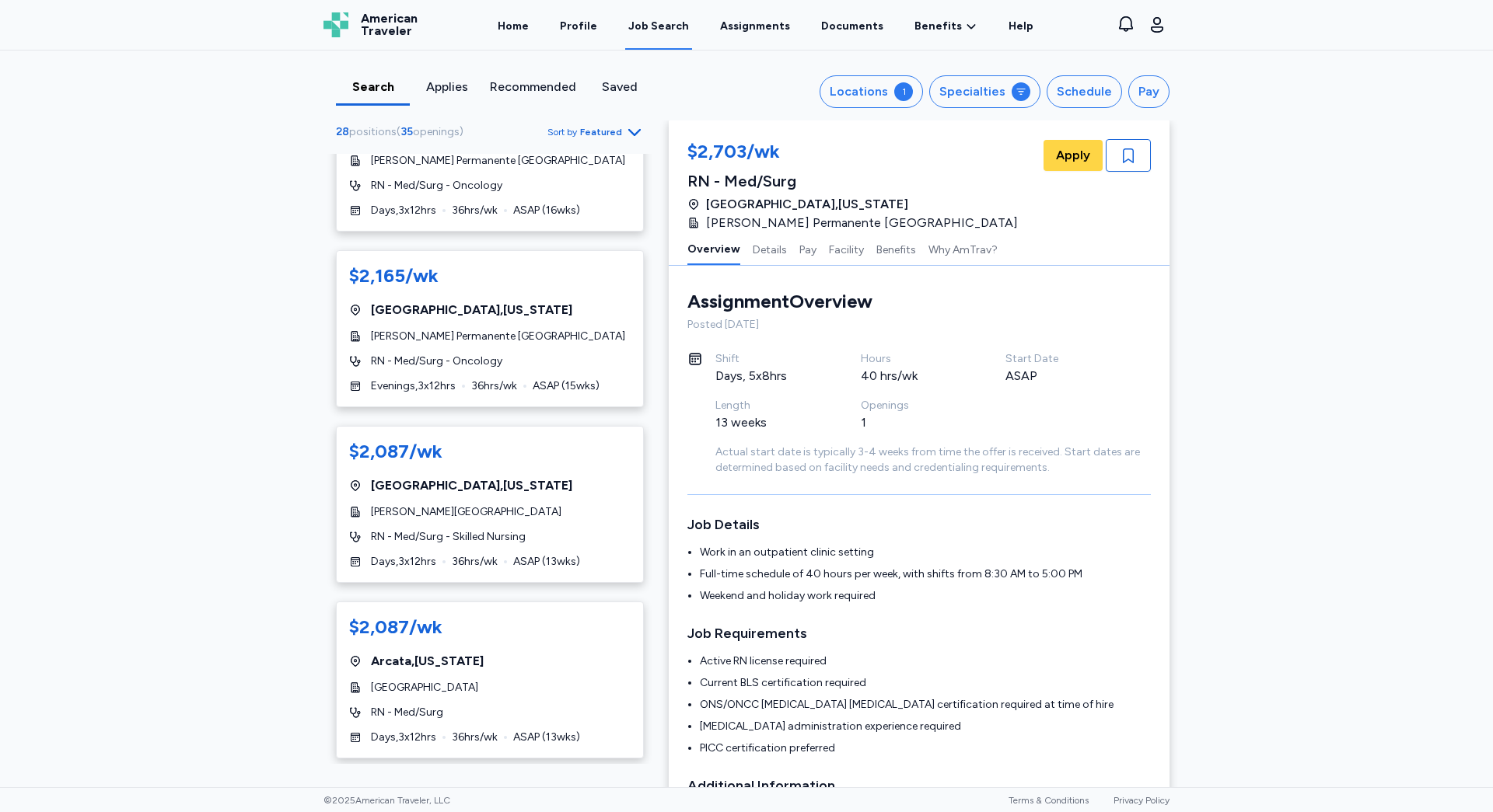
scroll to position [2565, 0]
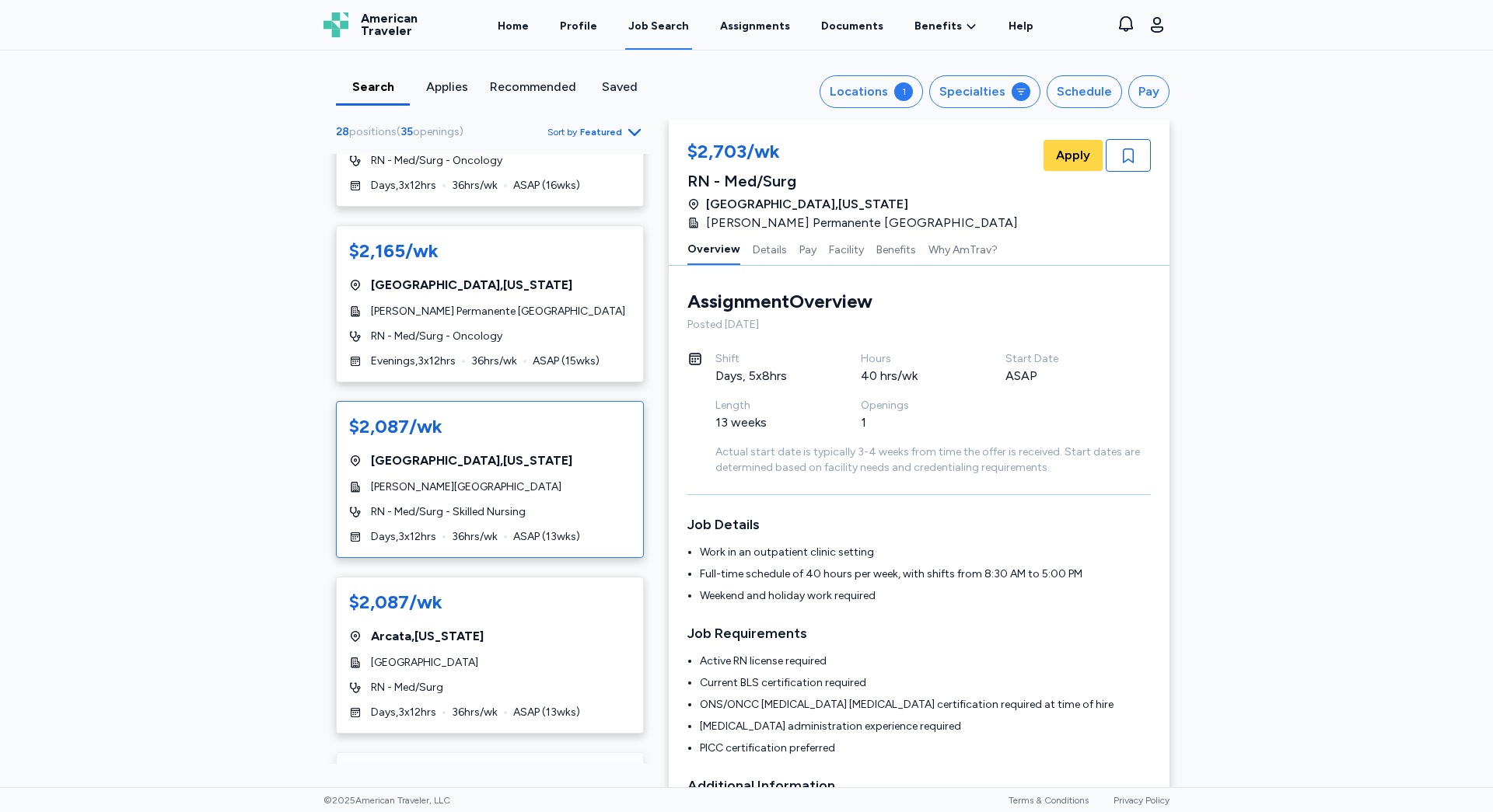
click at [577, 545] on span "ASAP ( 13 wks)" at bounding box center [546, 536] width 67 height 15
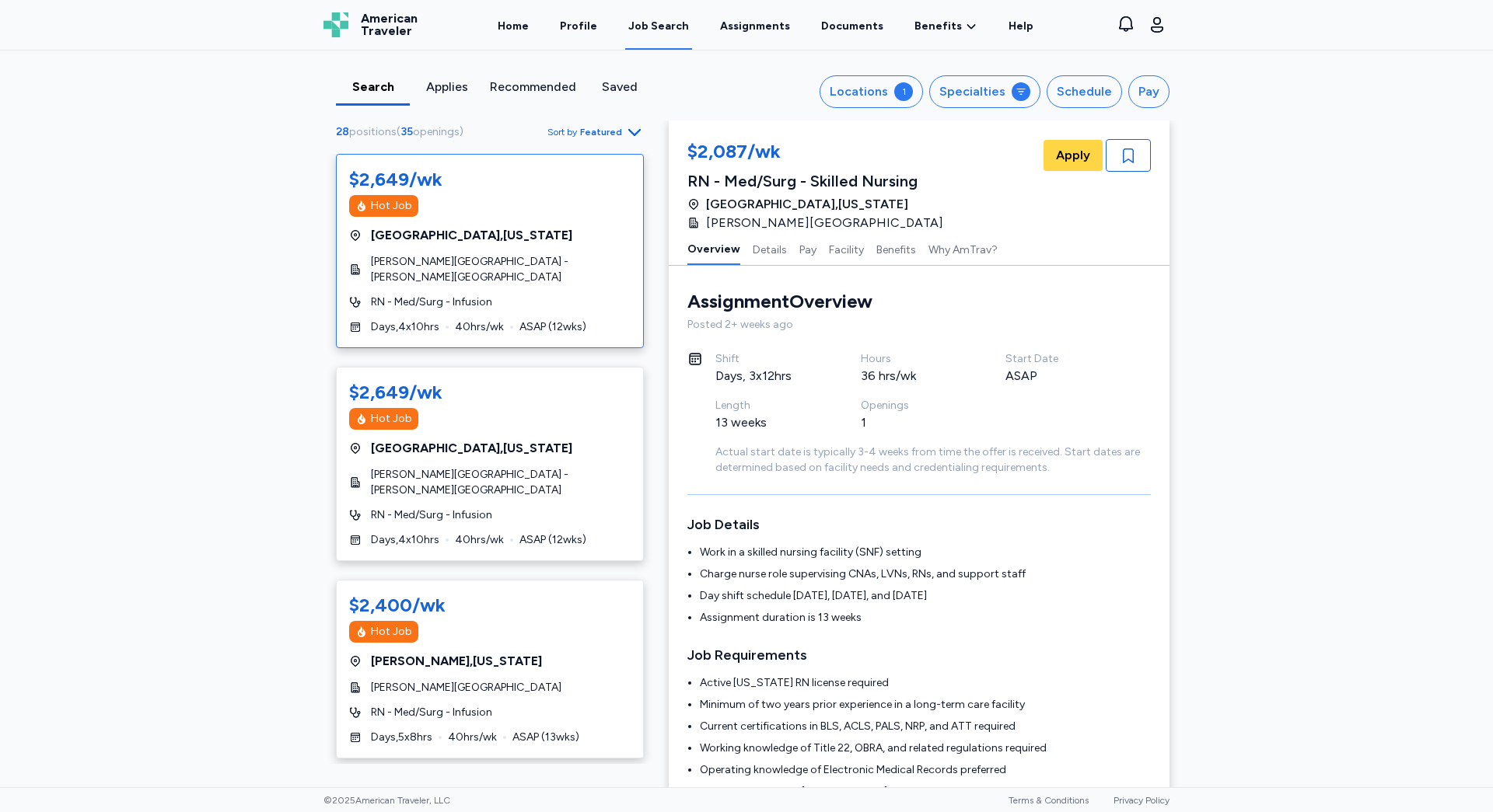
click at [535, 242] on div "[GEOGRAPHIC_DATA] , [US_STATE]" at bounding box center [489, 236] width 281 height 19
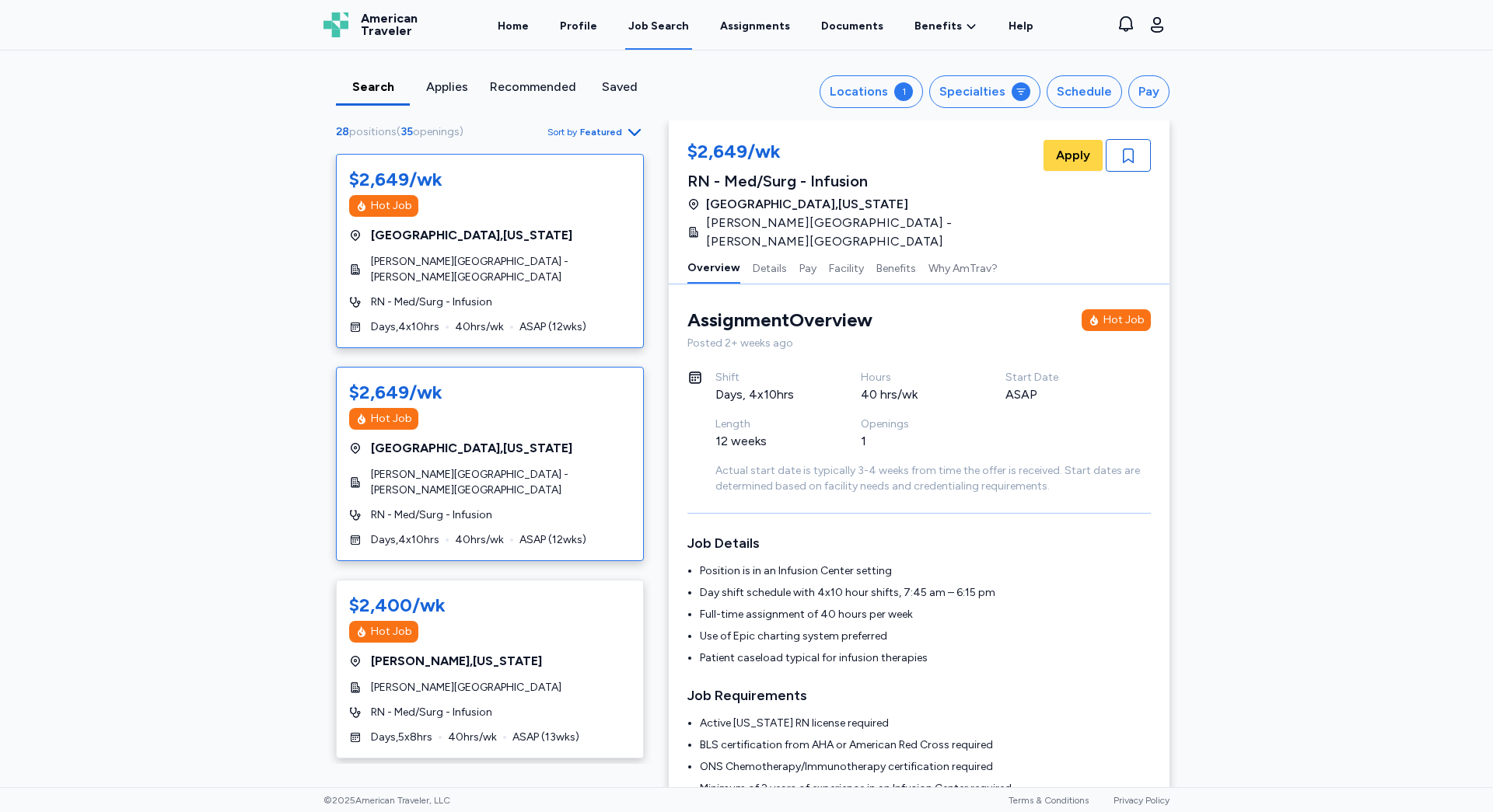
click at [530, 438] on div "$2,649/wk Hot Job [GEOGRAPHIC_DATA] , [US_STATE] [PERSON_NAME][GEOGRAPHIC_DATA]…" at bounding box center [489, 464] width 308 height 195
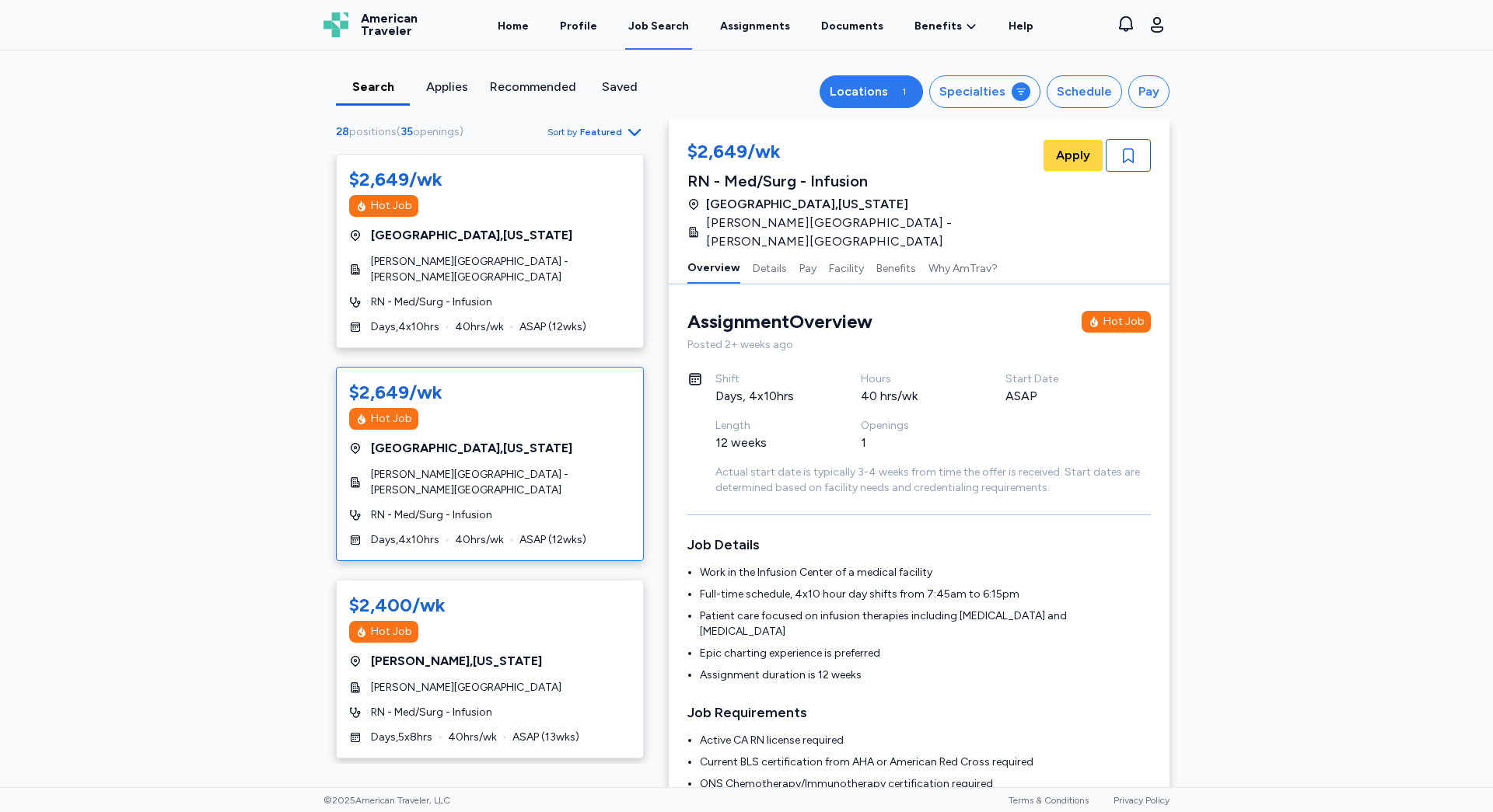
click at [896, 87] on button "Locations 1" at bounding box center [871, 92] width 104 height 33
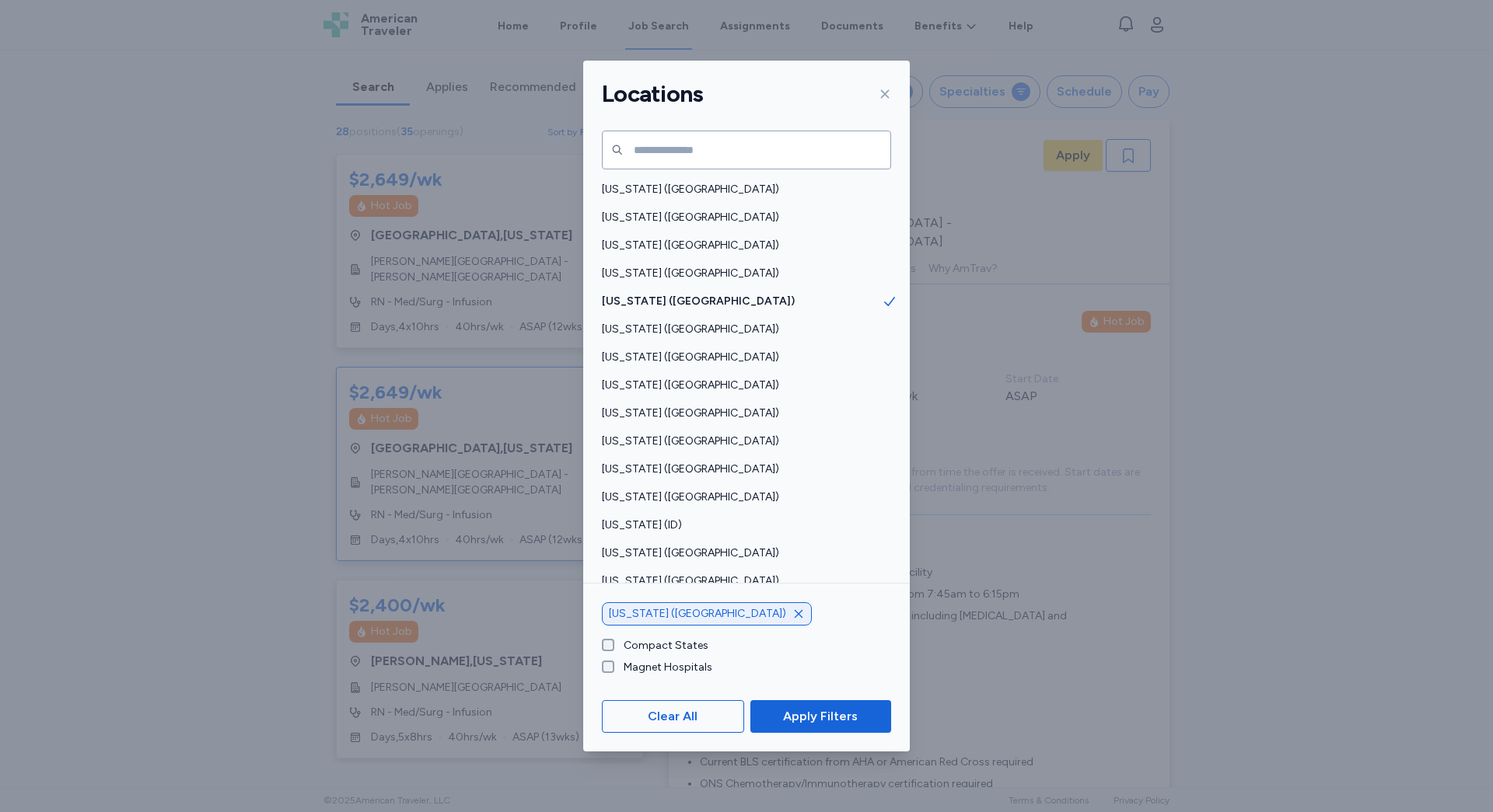
click at [792, 616] on icon "button" at bounding box center [799, 614] width 12 height 12
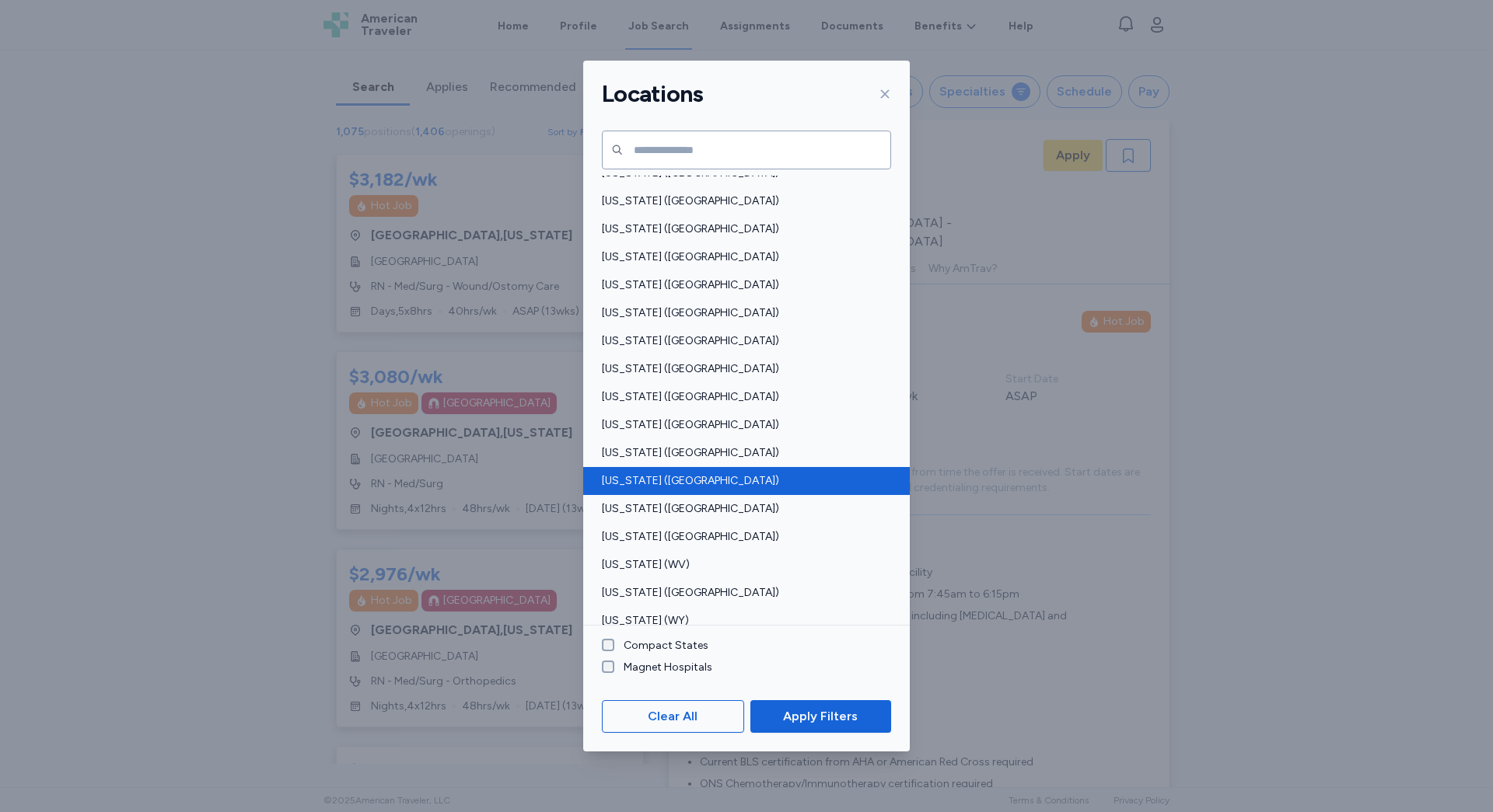
scroll to position [978, 0]
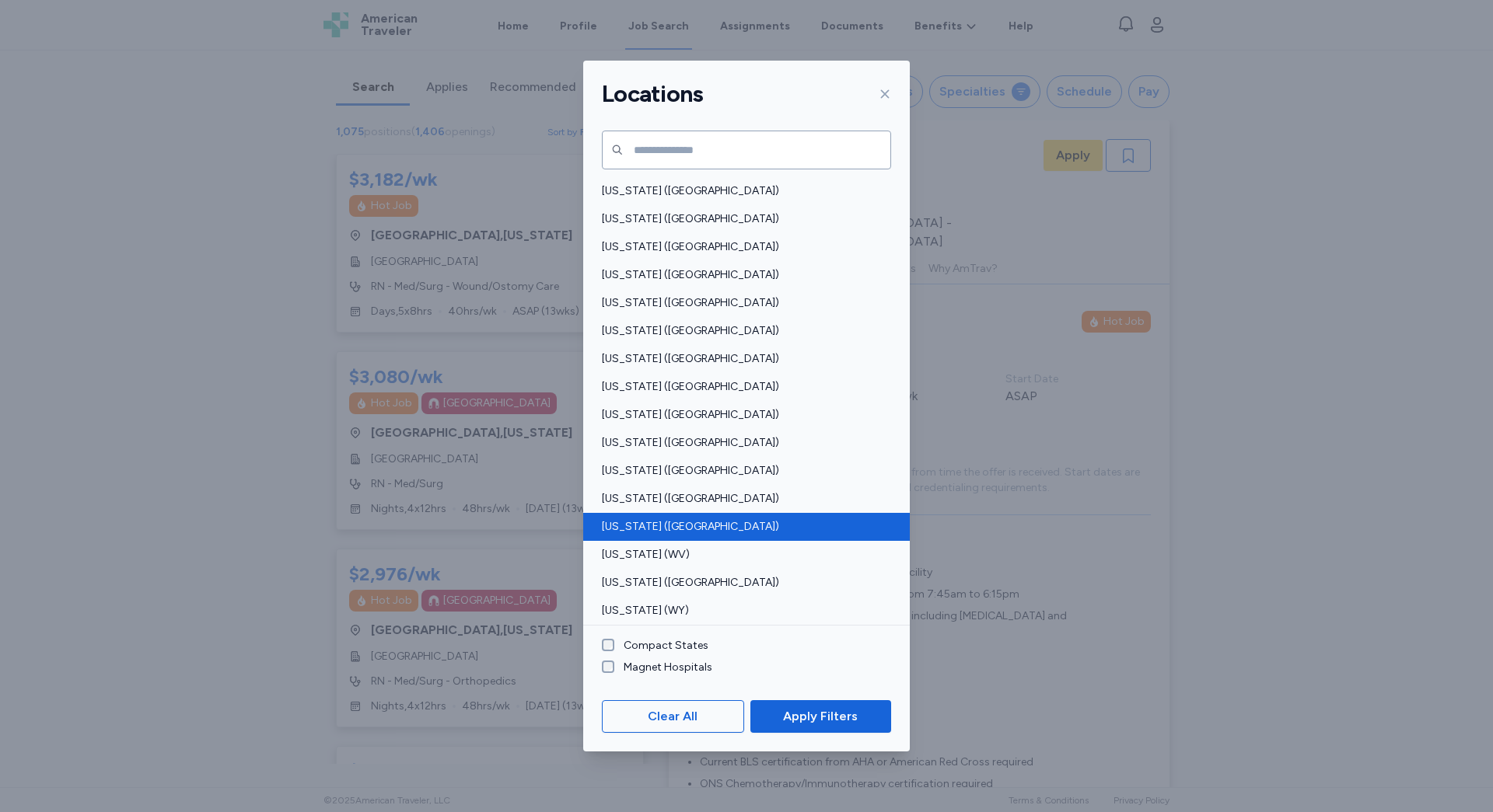
click at [662, 533] on span "[US_STATE] ([GEOGRAPHIC_DATA])" at bounding box center [742, 526] width 280 height 15
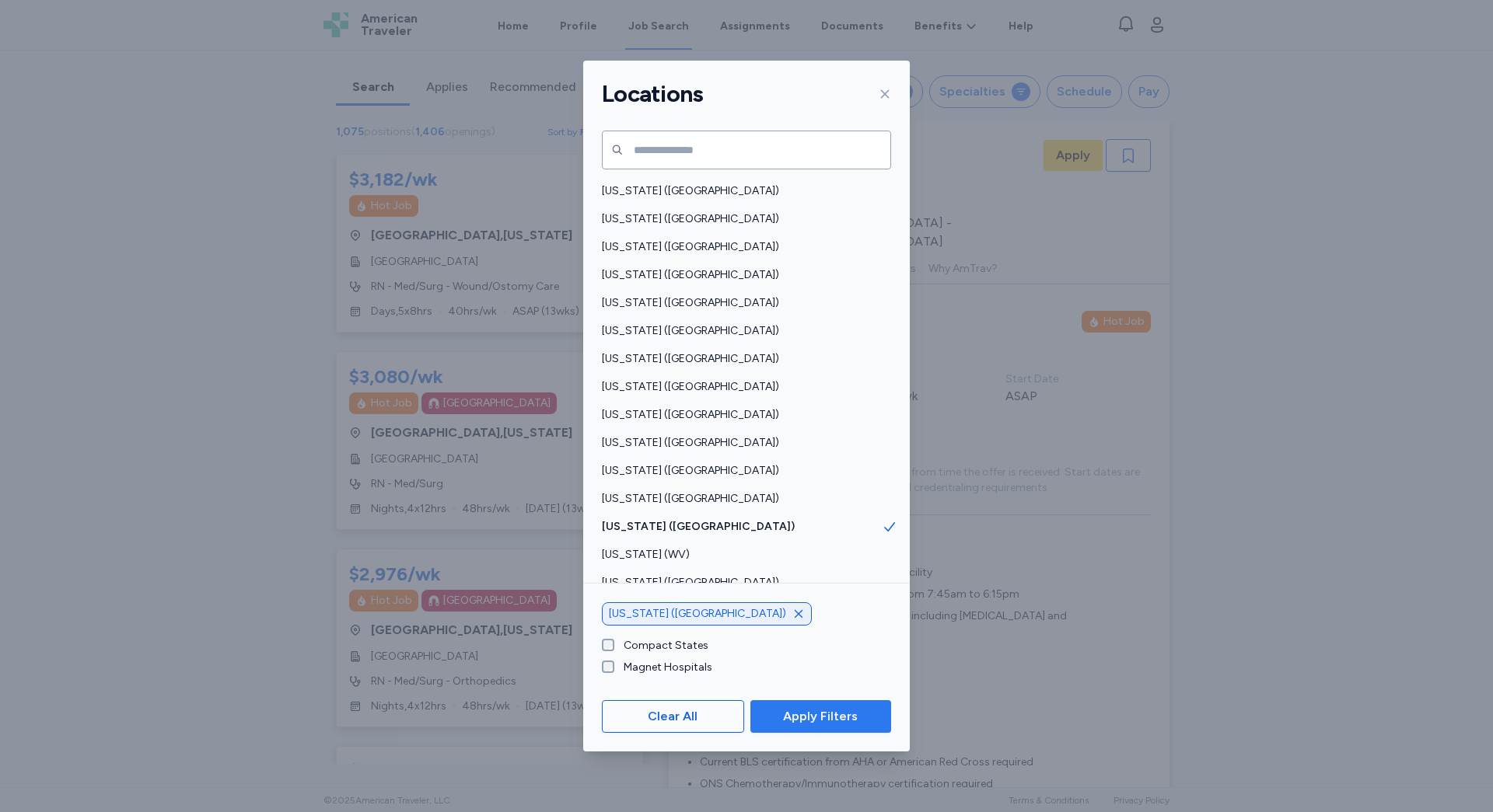
click at [790, 714] on span "Apply Filters" at bounding box center [820, 717] width 75 height 19
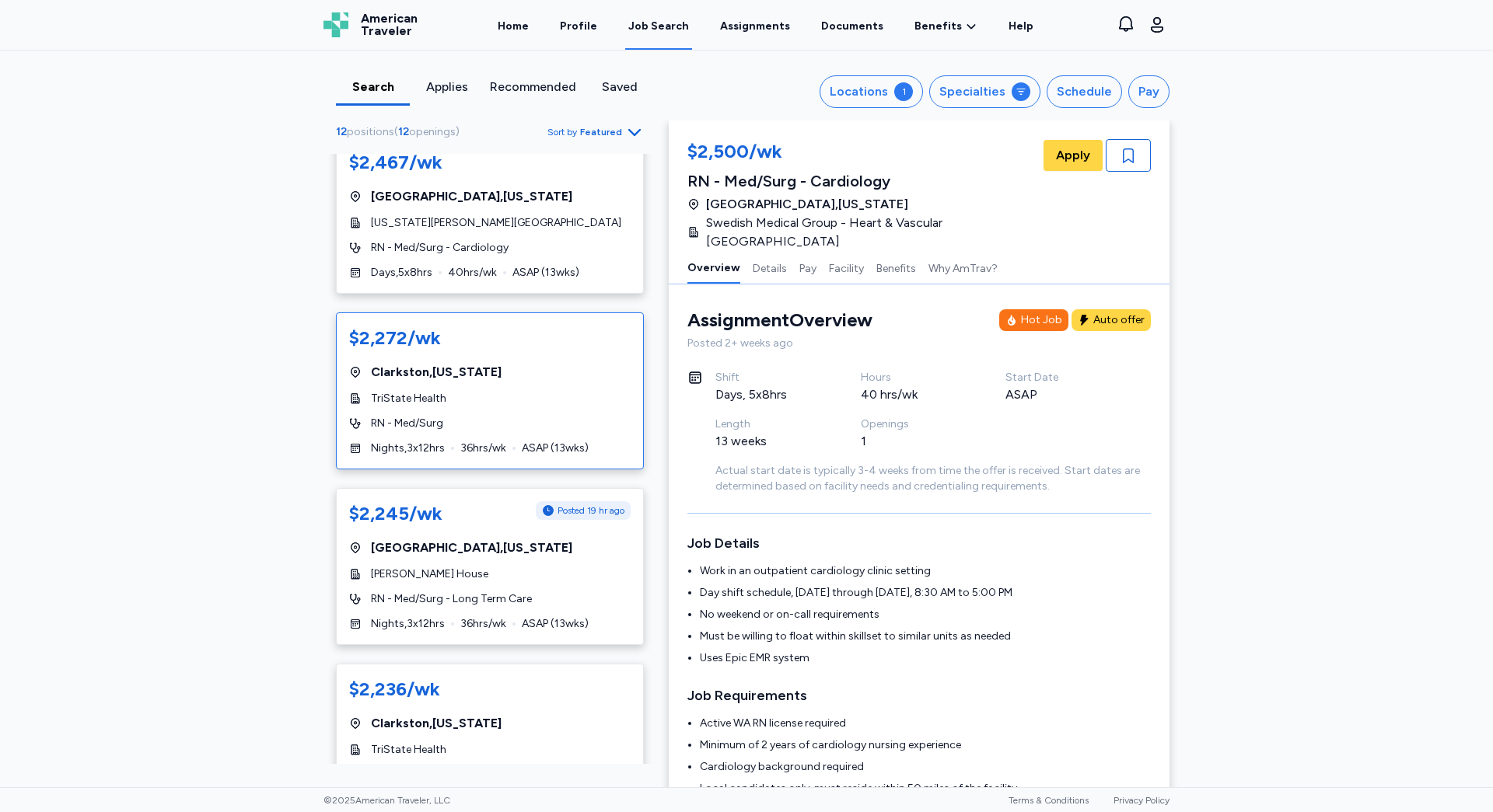
scroll to position [855, 0]
click at [519, 216] on div "$2,467/wk [GEOGRAPHIC_DATA] , [US_STATE][GEOGRAPHIC_DATA][US_STATE][PERSON_NAME…" at bounding box center [489, 214] width 308 height 157
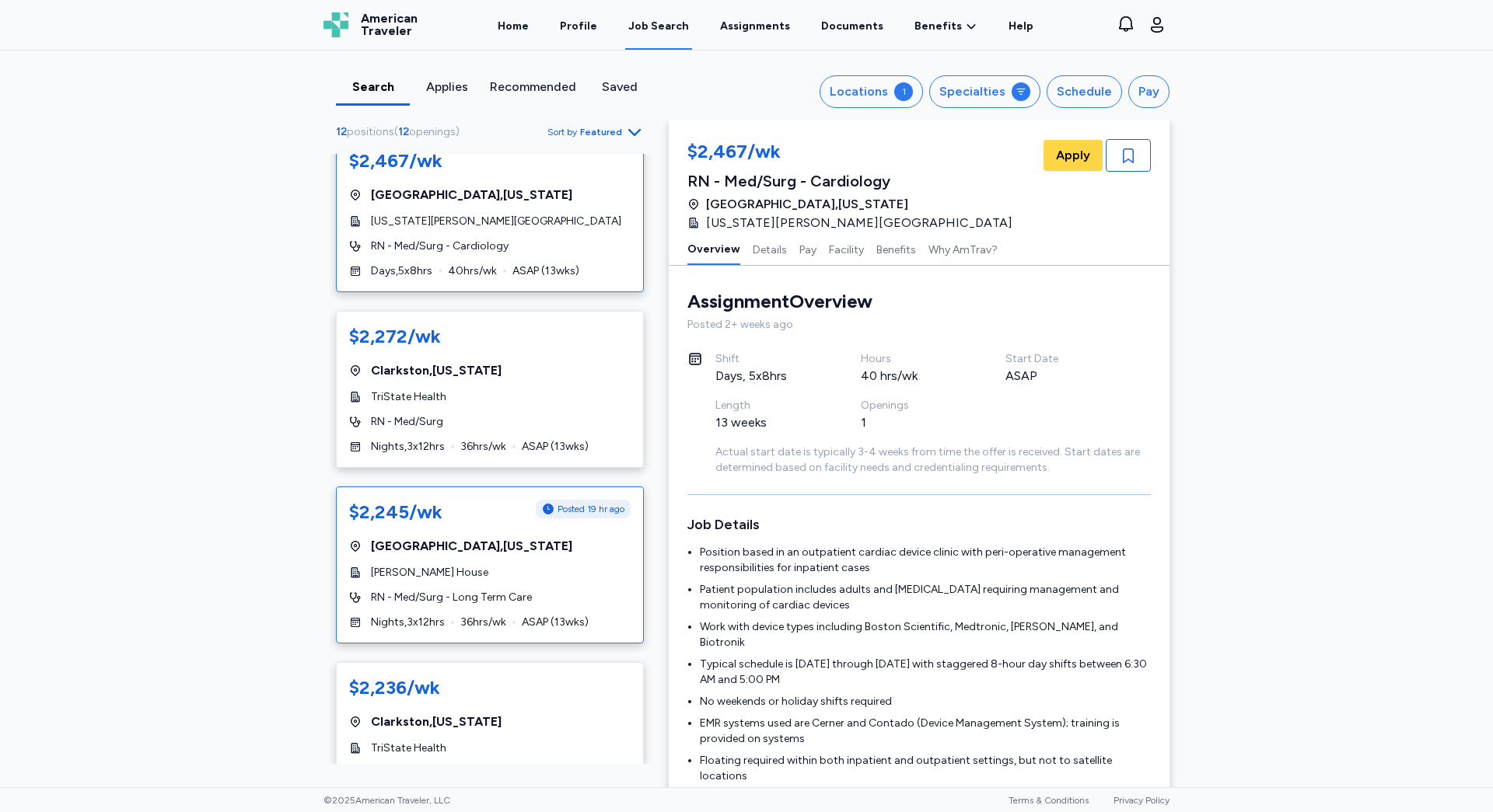
click at [488, 590] on span "RN - Med/Surg - Long Term Care" at bounding box center [452, 597] width 161 height 15
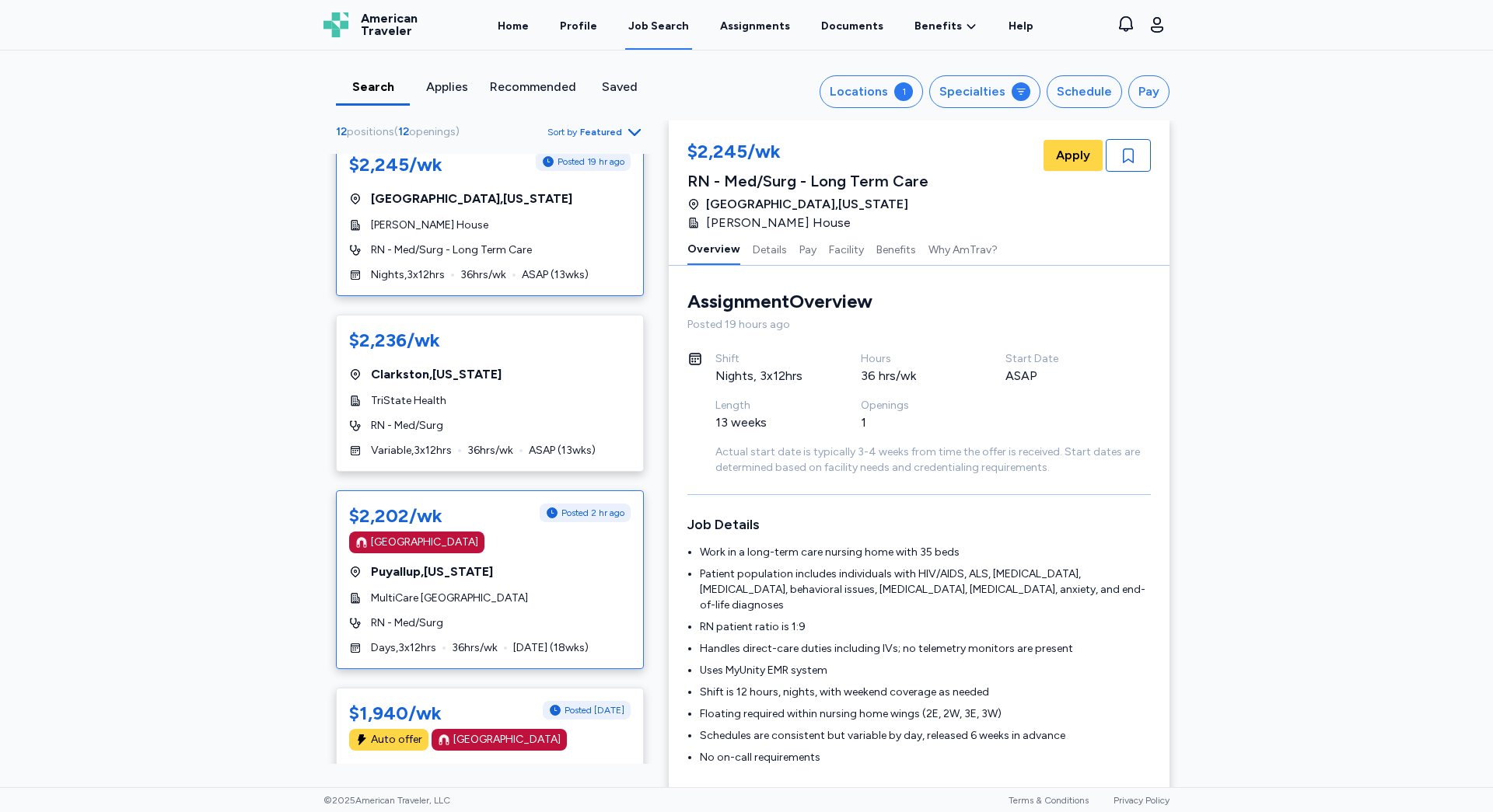
scroll to position [1244, 0]
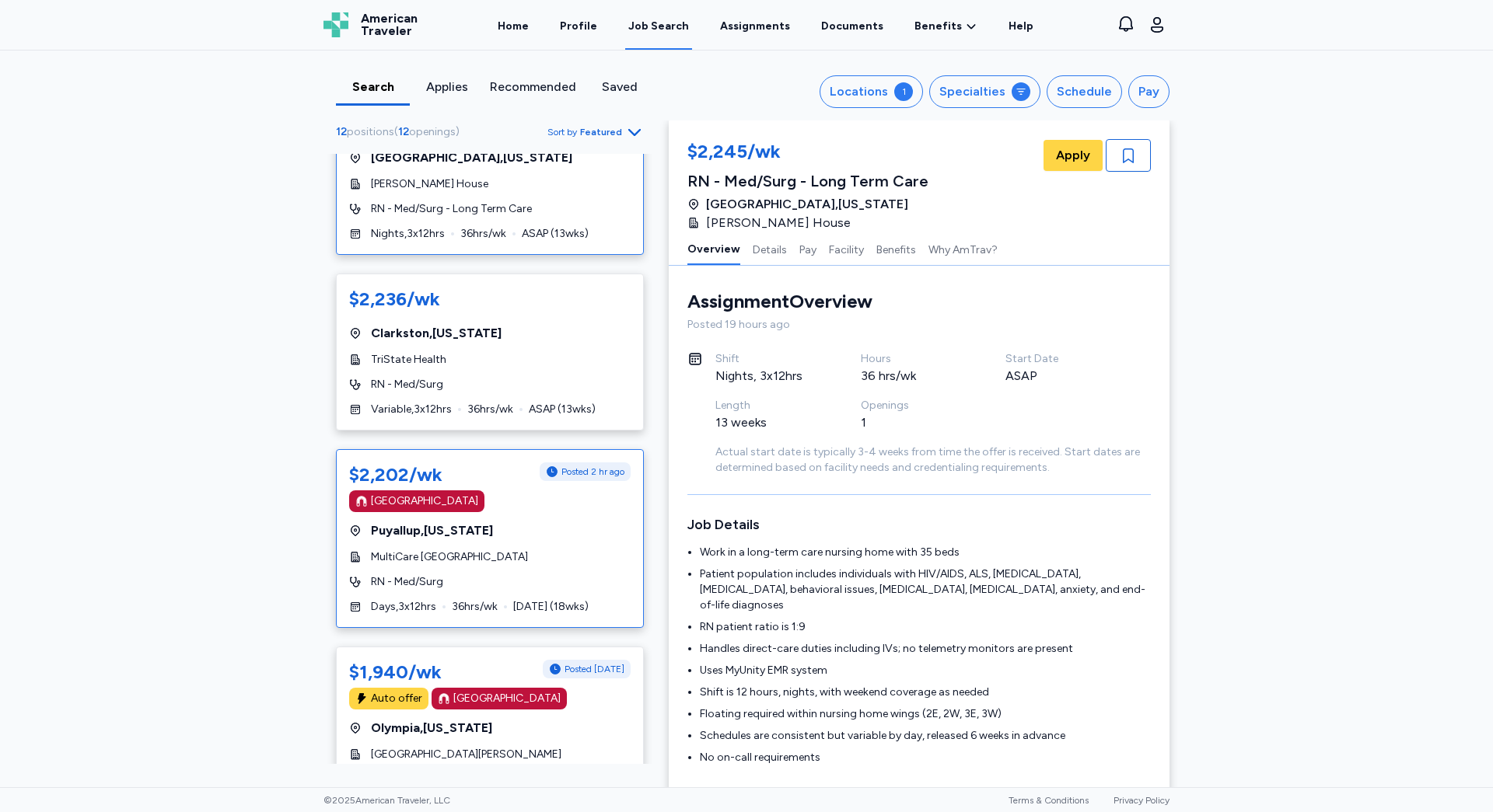
click at [492, 581] on div "$2,202/wk Posted 2 hr ago [GEOGRAPHIC_DATA] [GEOGRAPHIC_DATA] , [US_STATE] Mult…" at bounding box center [489, 539] width 308 height 178
